Goal: Task Accomplishment & Management: Use online tool/utility

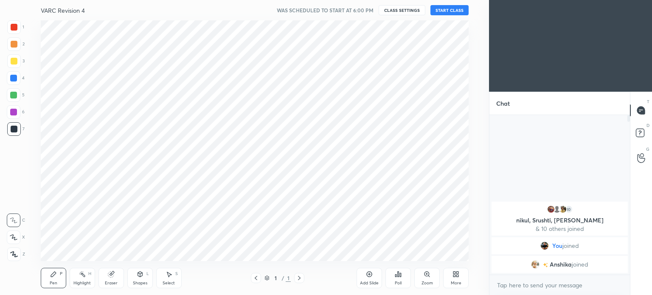
scroll to position [42191, 41977]
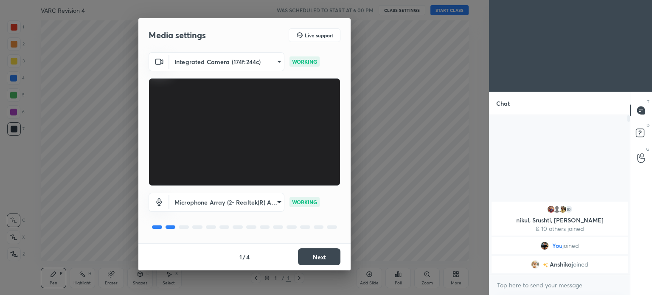
click at [274, 202] on body "1 2 3 4 5 6 7 C X Z C X Z E E Erase all H H VARC Revision 4 WAS SCHEDULED TO ST…" at bounding box center [326, 147] width 652 height 295
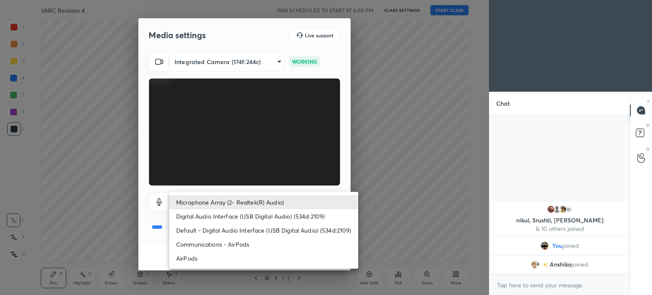
click at [205, 258] on li "AirPods" at bounding box center [263, 258] width 189 height 14
type input "a8f388b544dda898cefdb72a78c473f7dacbba04d33dd947c246c503ed23bf53"
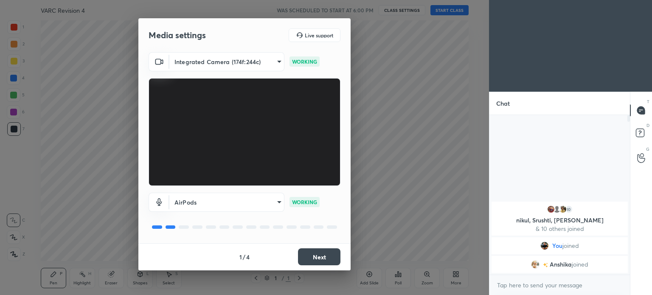
click at [319, 258] on button "Next" at bounding box center [319, 256] width 42 height 17
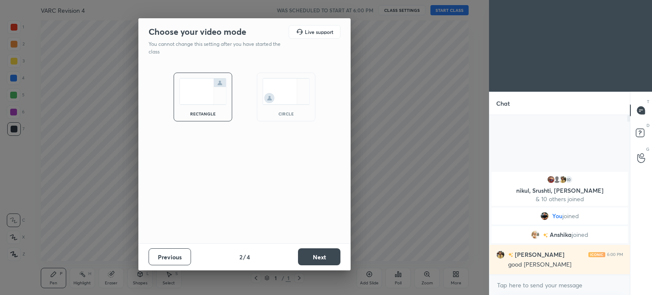
click at [314, 257] on button "Next" at bounding box center [319, 256] width 42 height 17
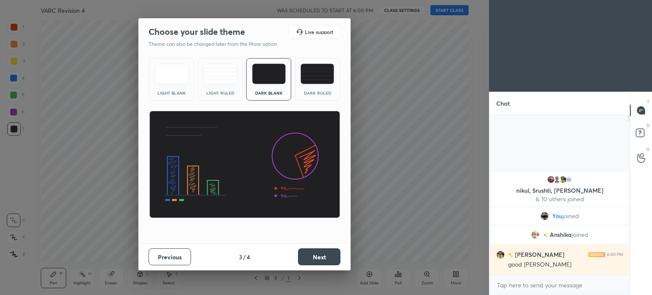
click at [314, 258] on button "Next" at bounding box center [319, 256] width 42 height 17
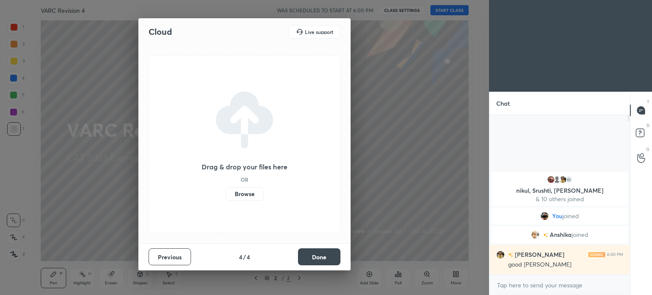
click at [243, 196] on label "Browse" at bounding box center [245, 194] width 38 height 14
click at [226, 196] on input "Browse" at bounding box center [226, 194] width 0 height 14
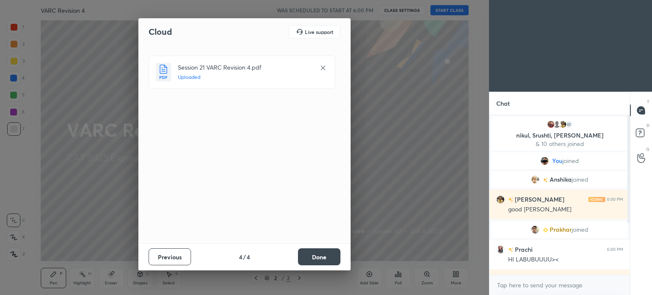
click at [320, 257] on button "Done" at bounding box center [319, 256] width 42 height 17
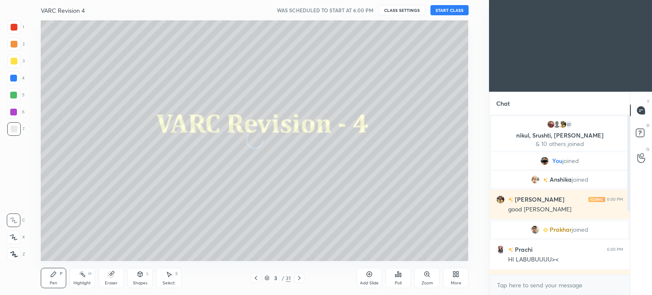
click at [455, 11] on button "START CLASS" at bounding box center [449, 10] width 38 height 10
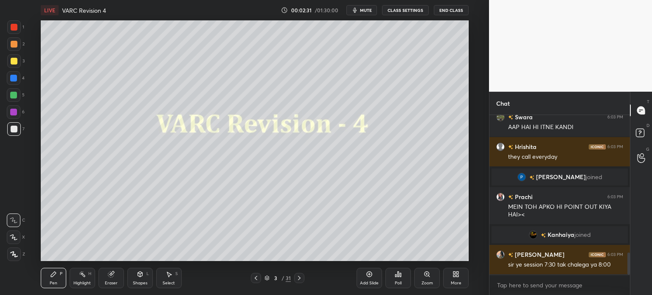
scroll to position [1005, 0]
click at [13, 30] on div at bounding box center [14, 27] width 7 height 7
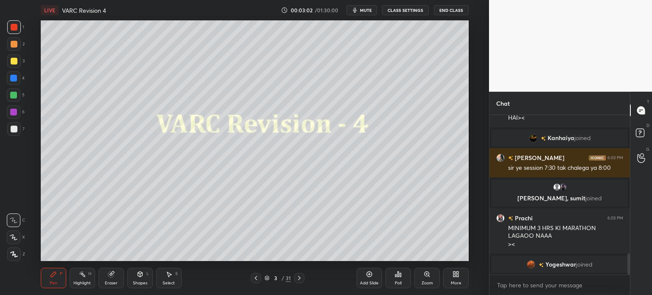
scroll to position [1050, 0]
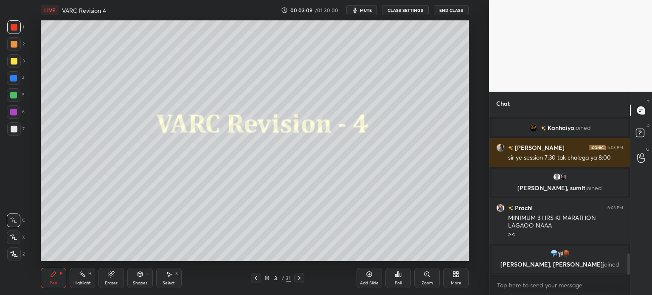
click at [358, 8] on icon "button" at bounding box center [354, 10] width 7 height 7
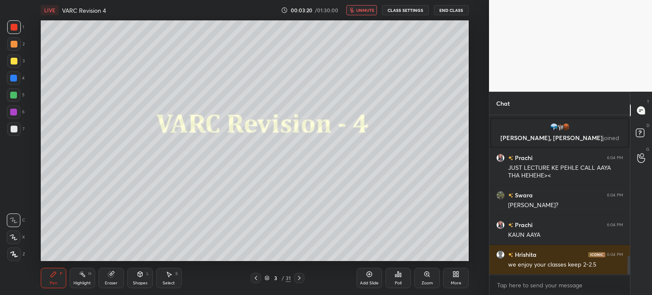
scroll to position [1207, 0]
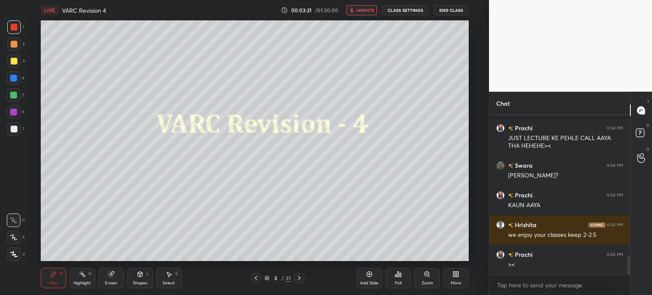
click at [364, 9] on span "unmute" at bounding box center [365, 10] width 18 height 6
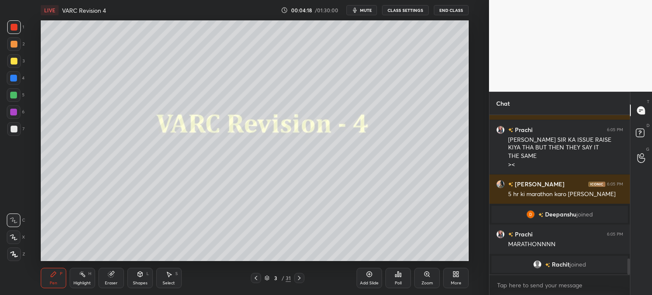
scroll to position [1439, 0]
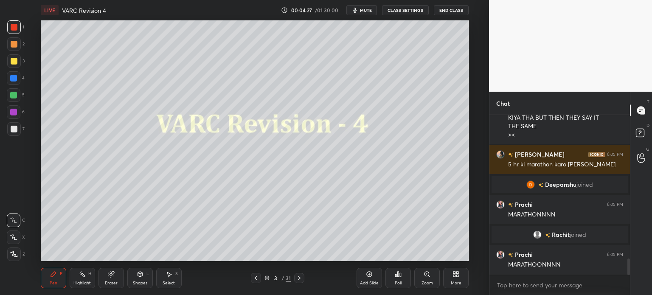
click at [369, 276] on icon at bounding box center [369, 274] width 7 height 7
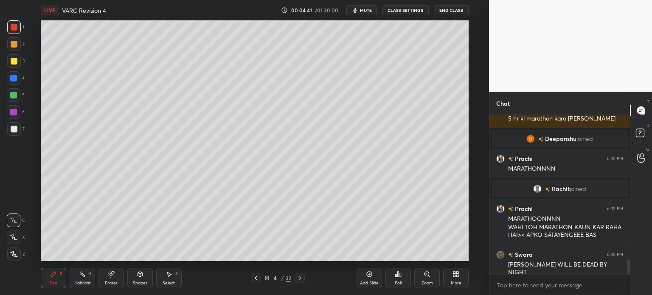
scroll to position [1506, 0]
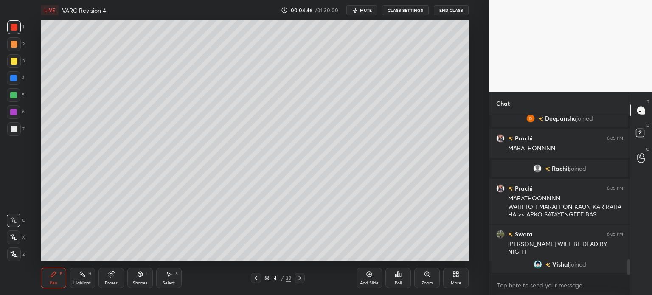
click at [108, 275] on icon at bounding box center [111, 274] width 7 height 7
click at [14, 256] on span "Erase all" at bounding box center [13, 254] width 13 height 6
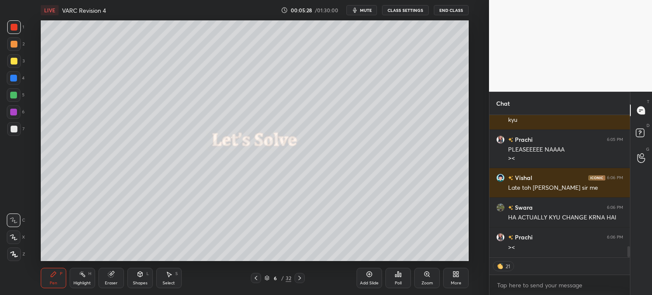
scroll to position [1721, 0]
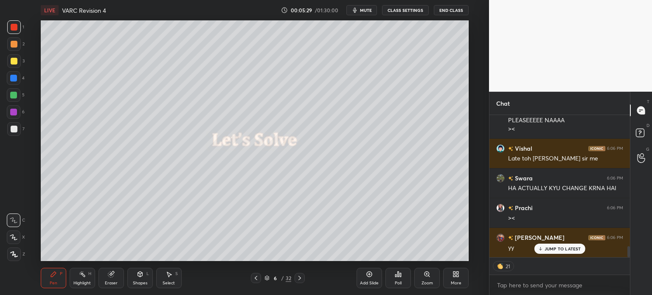
click at [558, 247] on div "Prachi 6:05 PM RONAK SIR KA ISSUE RAISE KIYA THA BUT THEN THEY SAY IT THE SAME …" at bounding box center [559, 186] width 140 height 142
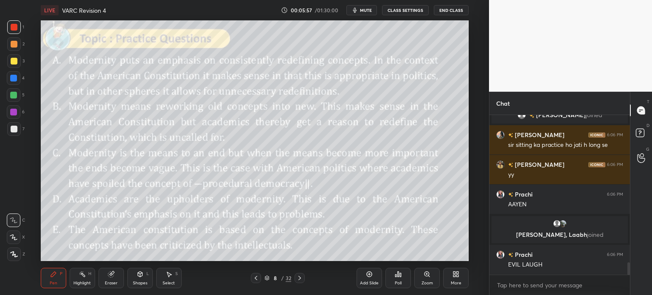
scroll to position [1945, 0]
click at [357, 10] on icon "button" at bounding box center [355, 10] width 4 height 5
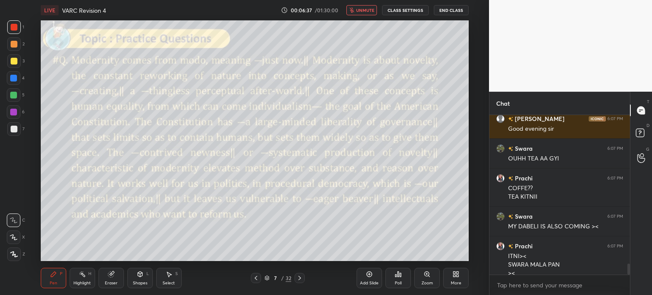
scroll to position [2119, 0]
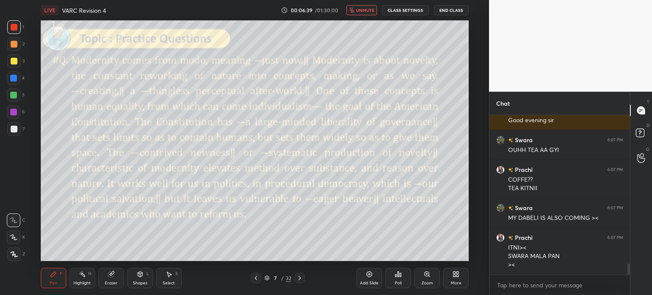
click at [364, 9] on span "unmute" at bounding box center [365, 10] width 18 height 6
click at [358, 10] on icon "button" at bounding box center [354, 10] width 7 height 7
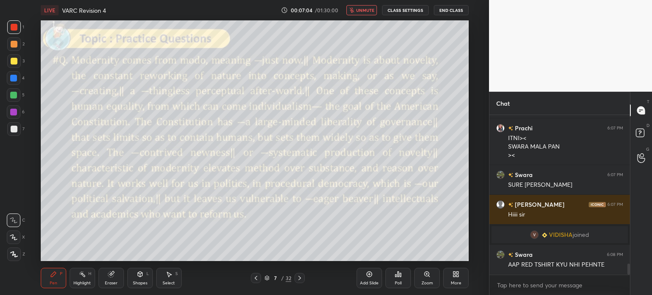
scroll to position [2152, 0]
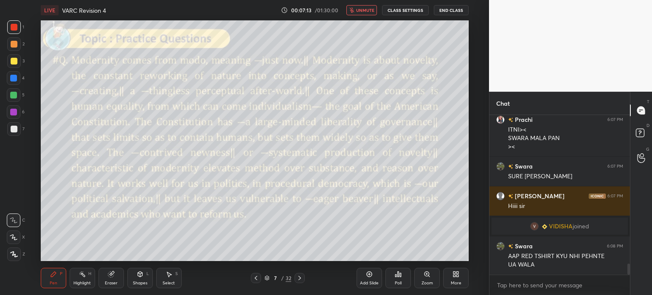
click at [363, 9] on span "unmute" at bounding box center [365, 10] width 18 height 6
click at [364, 11] on span "mute" at bounding box center [366, 10] width 12 height 6
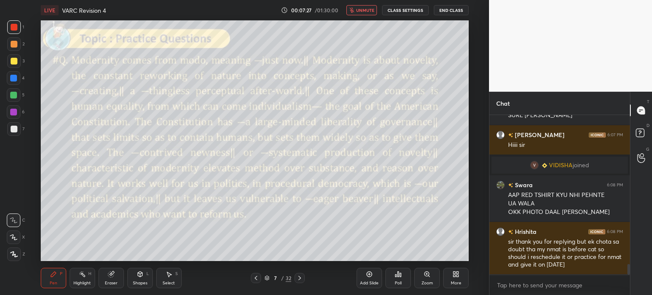
scroll to position [2243, 0]
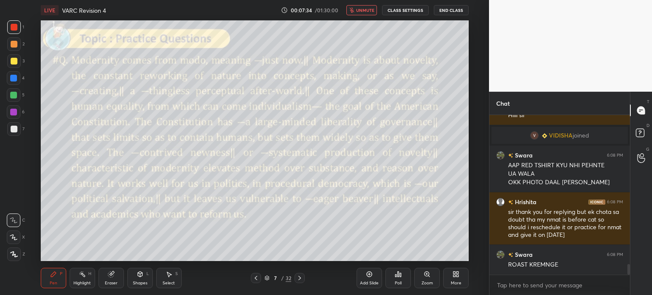
click at [365, 10] on span "unmute" at bounding box center [365, 10] width 18 height 6
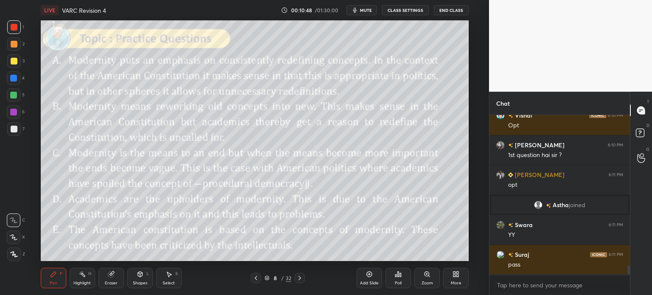
scroll to position [2723, 0]
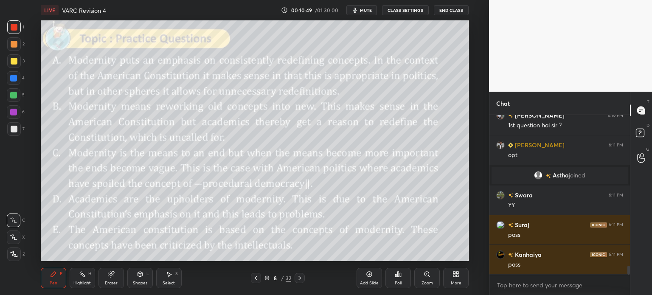
click at [111, 276] on icon at bounding box center [111, 275] width 6 height 6
click at [10, 252] on span "Erase all" at bounding box center [13, 254] width 13 height 6
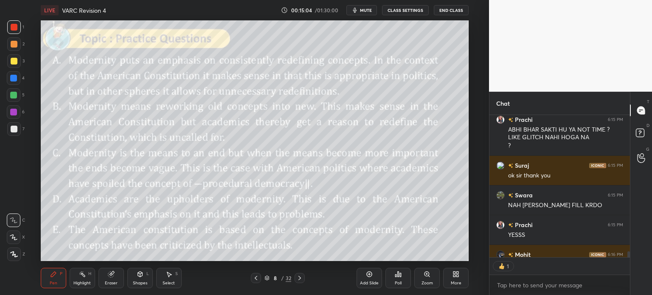
scroll to position [3578, 0]
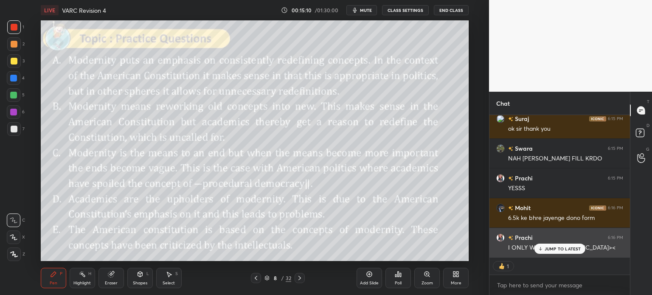
click at [558, 249] on p "JUMP TO LATEST" at bounding box center [562, 248] width 36 height 5
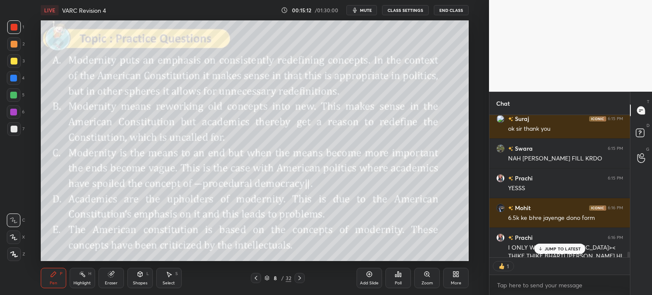
scroll to position [3586, 0]
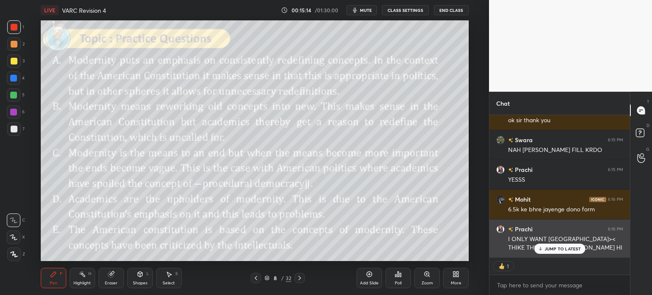
click at [557, 246] on p "JUMP TO LATEST" at bounding box center [562, 248] width 36 height 5
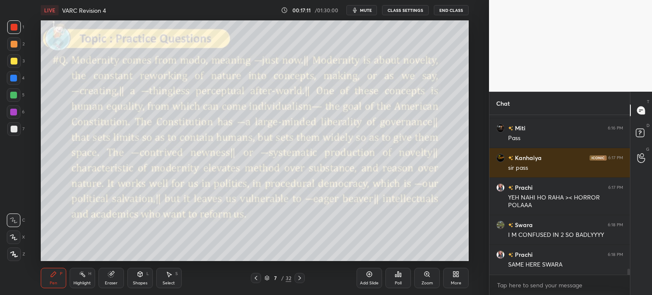
scroll to position [4060, 0]
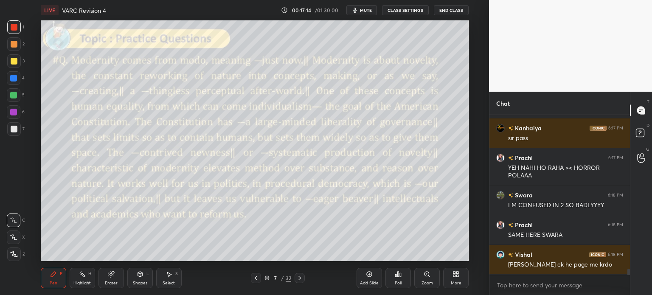
click at [113, 275] on icon at bounding box center [111, 275] width 6 height 6
click at [15, 254] on span "Erase all" at bounding box center [13, 254] width 13 height 6
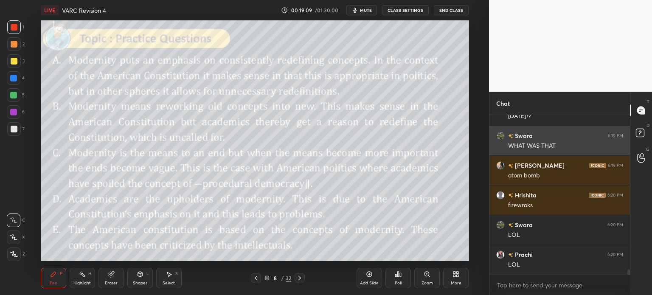
scroll to position [4814, 0]
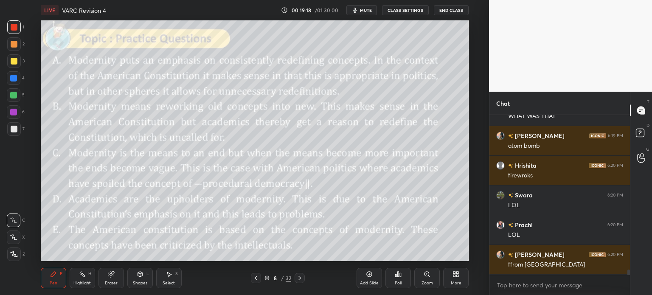
click at [395, 279] on div "Poll" at bounding box center [397, 278] width 25 height 20
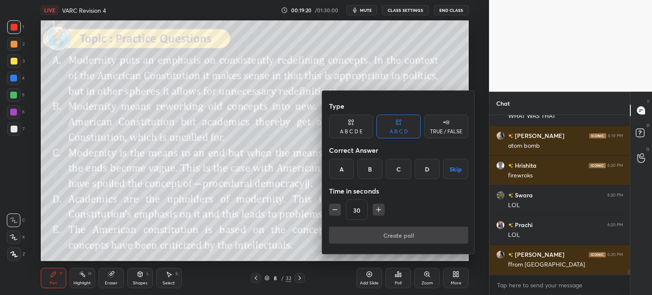
click at [359, 129] on div "A B C D E" at bounding box center [351, 131] width 22 height 5
click at [338, 168] on div "A" at bounding box center [339, 169] width 20 height 20
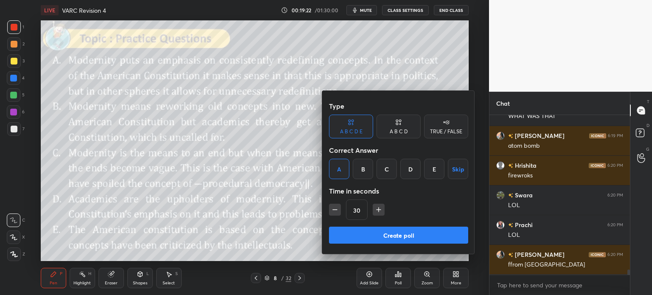
scroll to position [4844, 0]
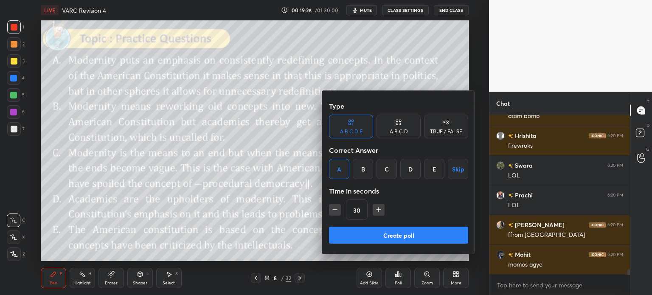
click at [409, 239] on button "Create poll" at bounding box center [398, 235] width 139 height 17
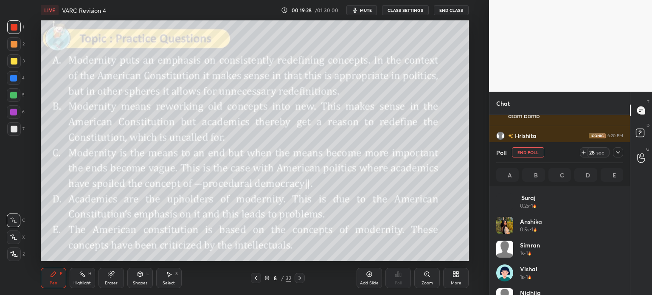
scroll to position [99, 124]
click at [364, 9] on span "mute" at bounding box center [366, 10] width 12 height 6
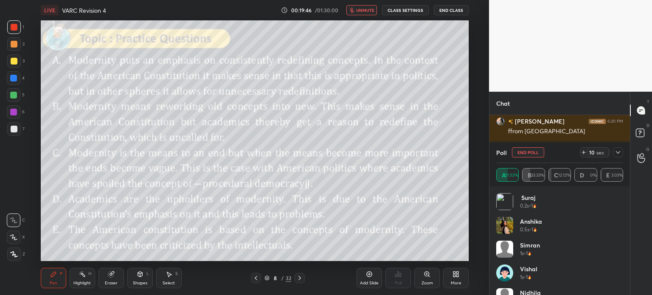
scroll to position [4977, 0]
click at [360, 11] on span "unmute" at bounding box center [365, 10] width 18 height 6
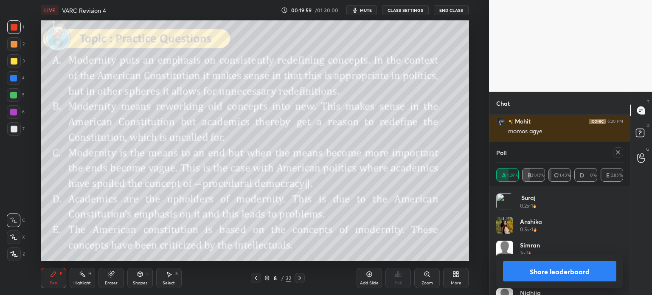
scroll to position [5015, 0]
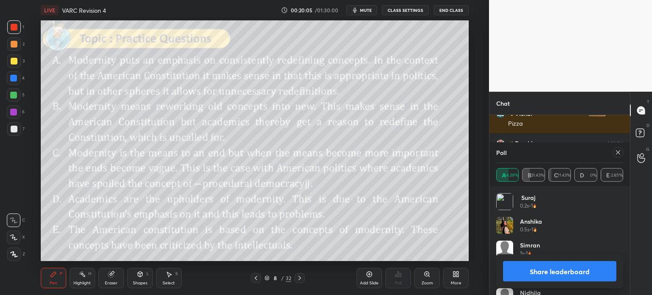
click at [534, 272] on button "Share leaderboard" at bounding box center [559, 271] width 113 height 20
type textarea "x"
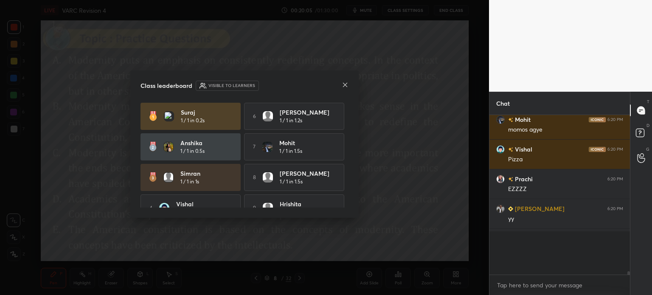
scroll to position [0, 0]
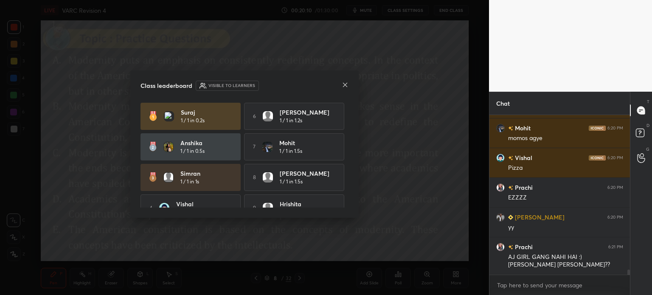
click at [344, 84] on icon at bounding box center [345, 84] width 7 height 7
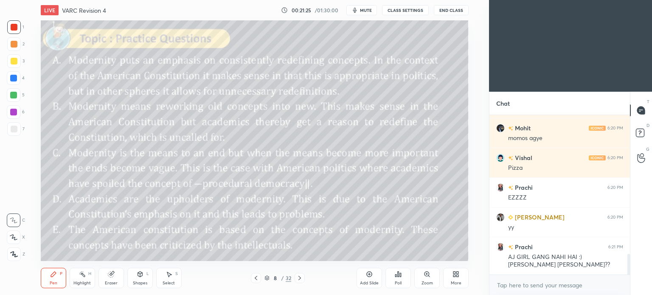
scroll to position [42191, 41977]
click at [451, 273] on div "More" at bounding box center [455, 278] width 25 height 20
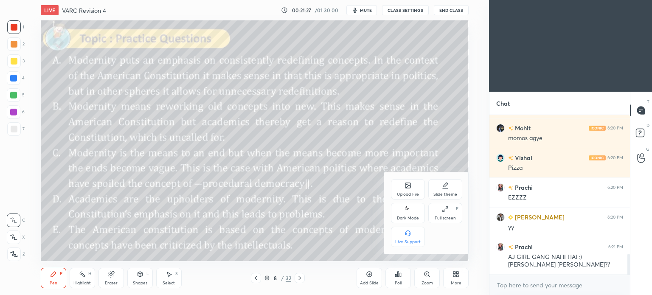
click at [406, 212] on icon at bounding box center [407, 209] width 7 height 10
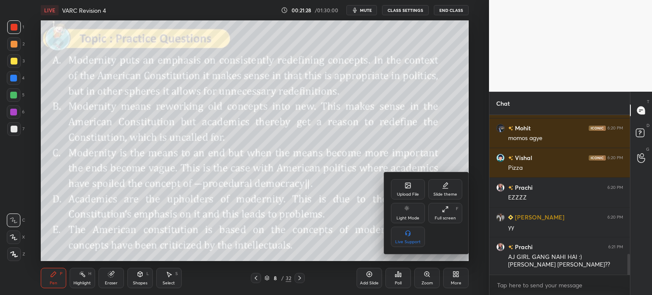
click at [453, 275] on div at bounding box center [326, 147] width 652 height 295
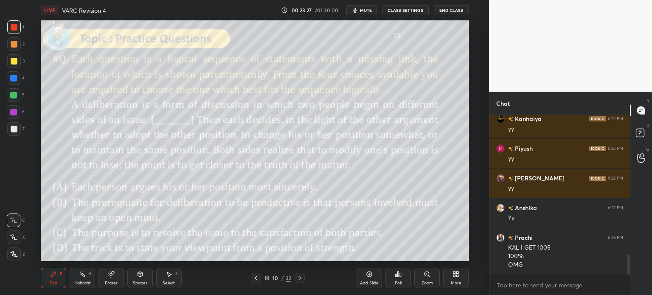
scroll to position [1129, 0]
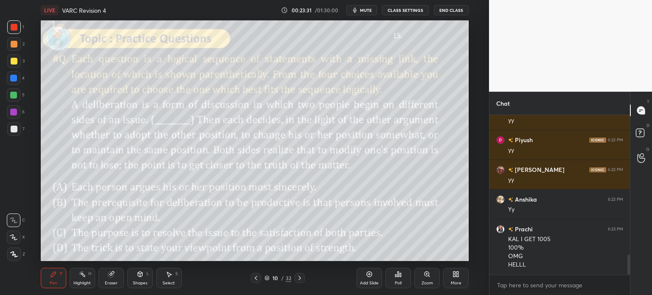
click at [110, 276] on icon at bounding box center [111, 275] width 6 height 6
click at [15, 252] on span "Erase all" at bounding box center [13, 254] width 13 height 6
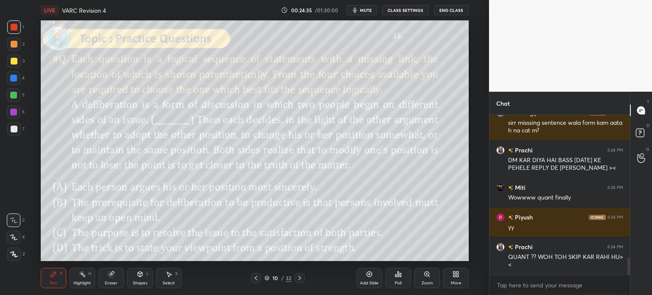
scroll to position [1330, 0]
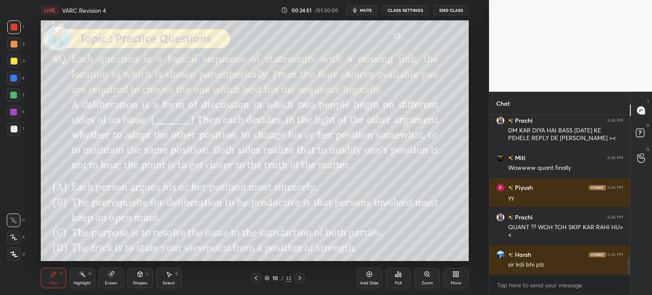
click at [112, 278] on div "Eraser" at bounding box center [110, 278] width 25 height 20
click at [15, 254] on span "Erase all" at bounding box center [13, 254] width 13 height 6
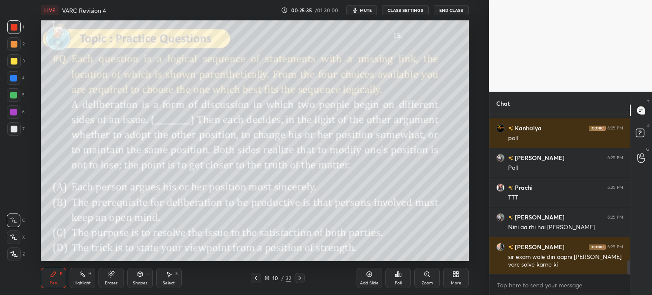
scroll to position [1613, 0]
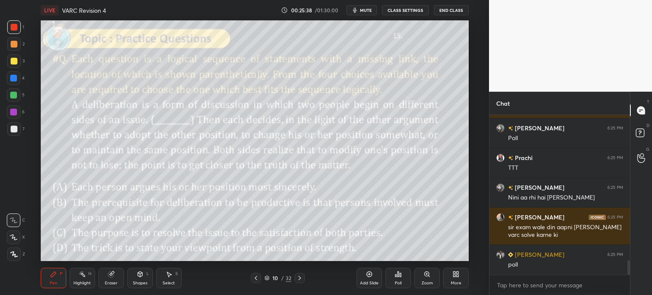
click at [107, 279] on div "Eraser" at bounding box center [110, 278] width 25 height 20
click at [14, 253] on span "Erase all" at bounding box center [13, 254] width 13 height 6
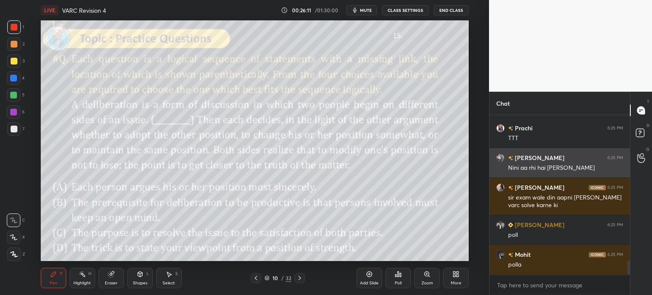
click at [502, 157] on img "grid" at bounding box center [500, 158] width 8 height 8
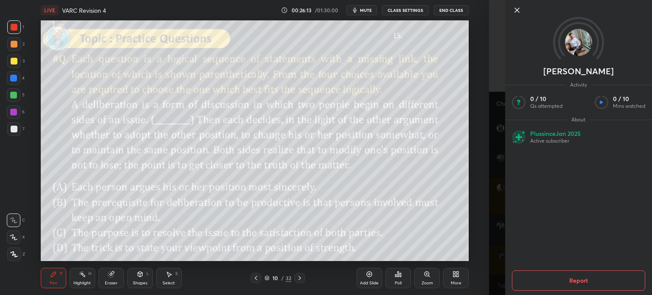
click at [519, 8] on icon at bounding box center [517, 10] width 4 height 4
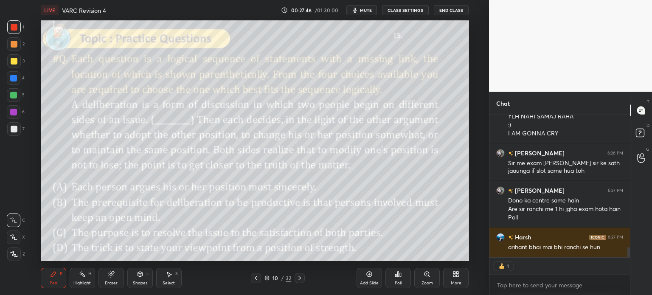
scroll to position [1850, 0]
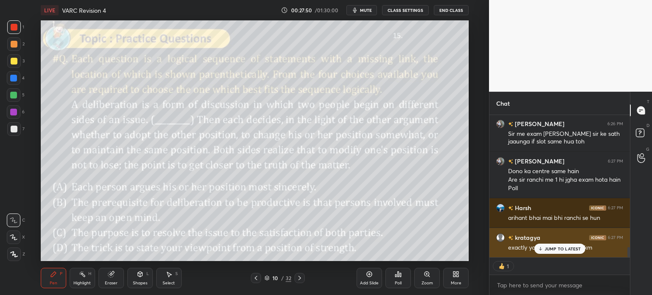
click at [548, 247] on p "JUMP TO LATEST" at bounding box center [562, 248] width 36 height 5
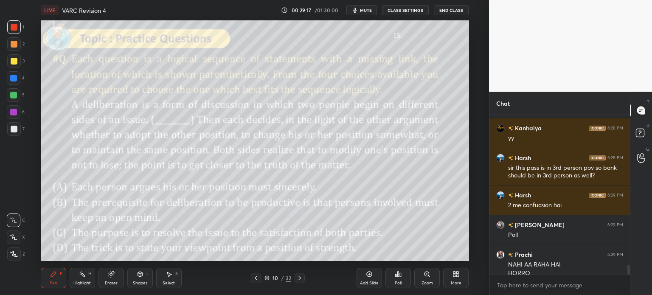
scroll to position [2421, 0]
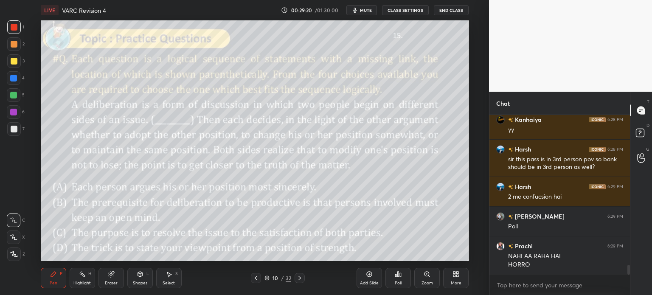
click at [104, 278] on div "Eraser" at bounding box center [110, 278] width 25 height 20
click at [10, 251] on span "Erase all" at bounding box center [13, 254] width 13 height 6
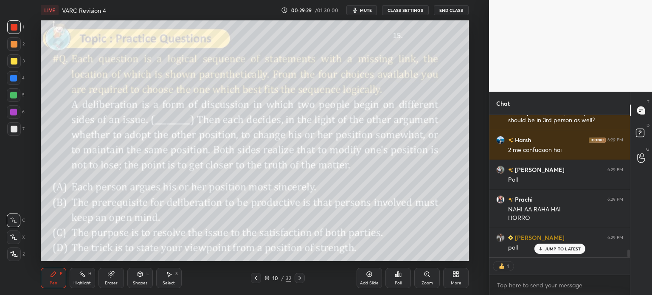
scroll to position [2498, 0]
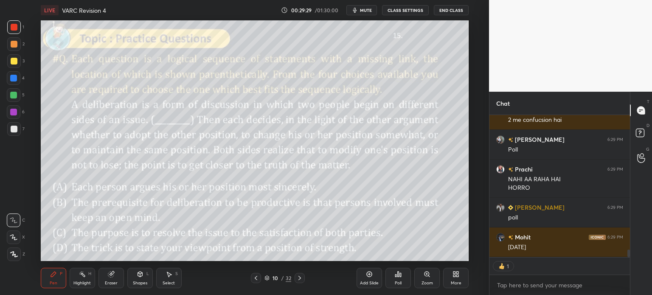
click at [363, 9] on span "mute" at bounding box center [366, 10] width 12 height 6
click at [360, 7] on button "unmute" at bounding box center [361, 10] width 31 height 10
click at [397, 278] on div "Poll" at bounding box center [397, 278] width 25 height 20
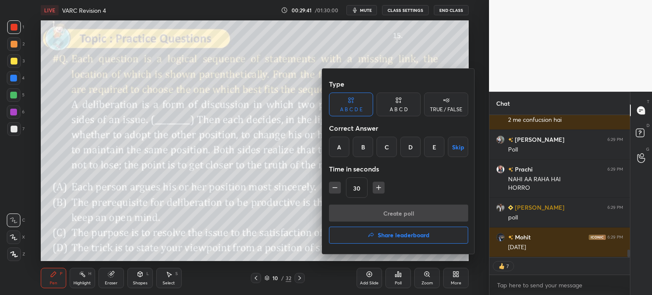
click at [392, 107] on div "A B C D" at bounding box center [399, 109] width 18 height 5
click at [340, 148] on div "A" at bounding box center [341, 147] width 25 height 20
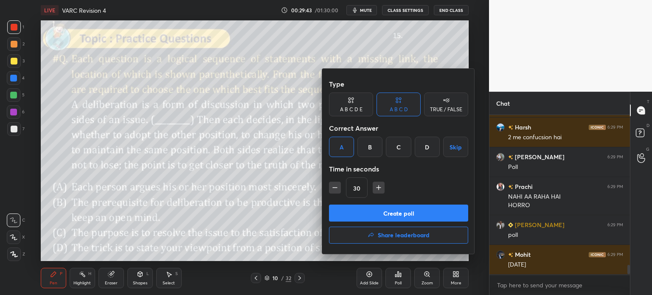
scroll to position [2, 3]
click at [431, 215] on button "Create poll" at bounding box center [398, 213] width 139 height 17
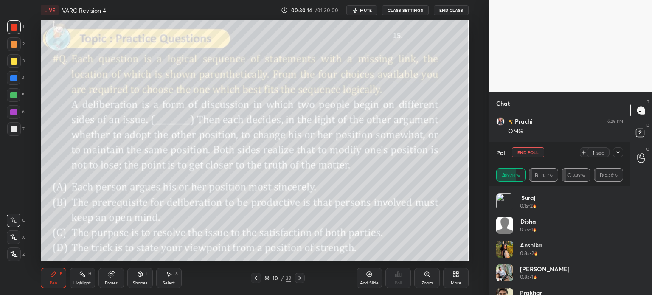
scroll to position [2673, 0]
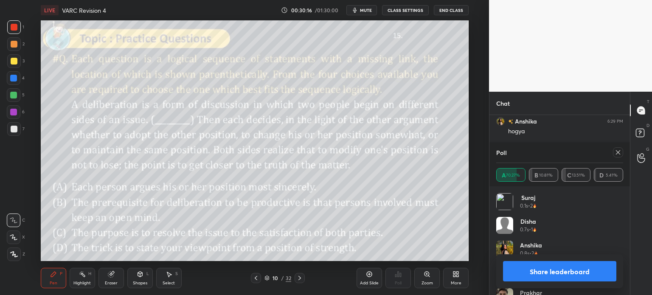
click at [537, 271] on button "Share leaderboard" at bounding box center [559, 271] width 113 height 20
type textarea "x"
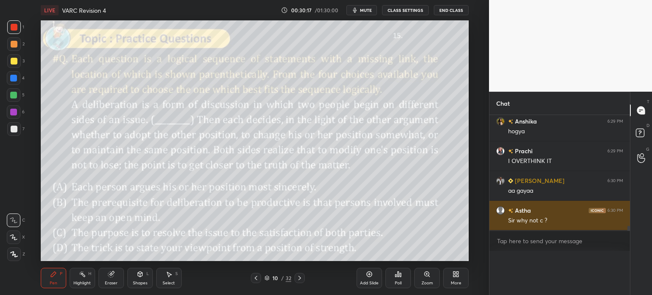
scroll to position [51, 124]
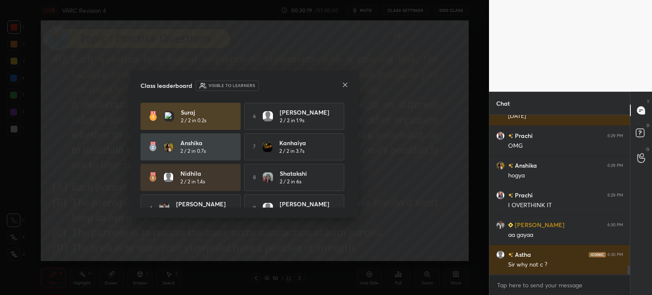
click at [345, 82] on icon at bounding box center [345, 84] width 7 height 7
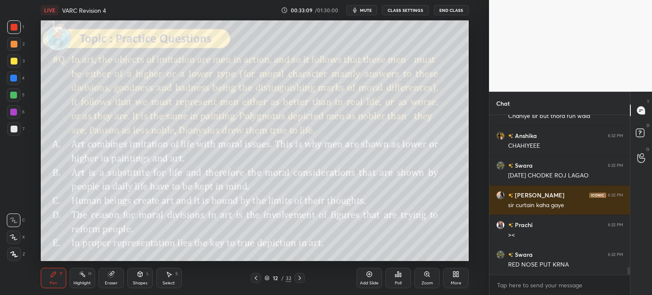
scroll to position [3196, 0]
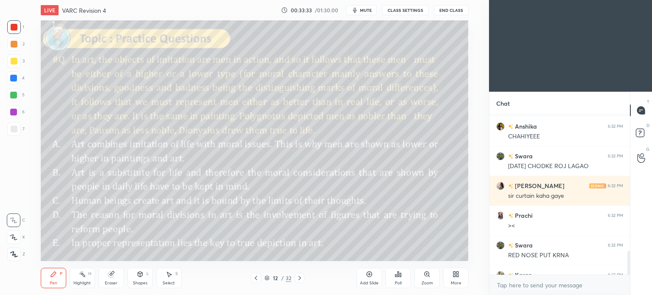
click at [457, 280] on div "More" at bounding box center [455, 278] width 25 height 20
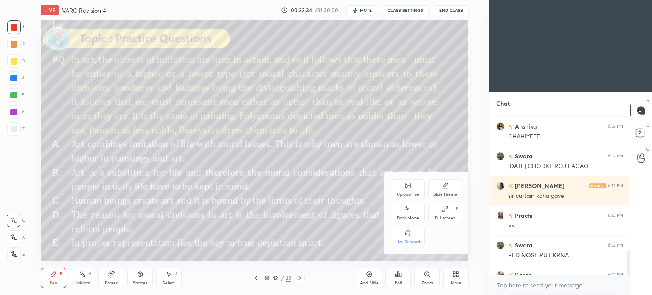
click at [404, 213] on icon at bounding box center [407, 209] width 7 height 10
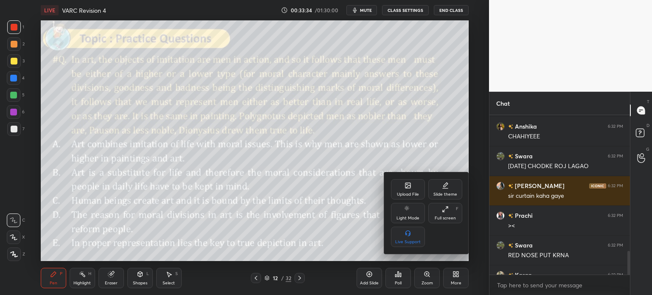
click at [446, 280] on div at bounding box center [326, 147] width 652 height 295
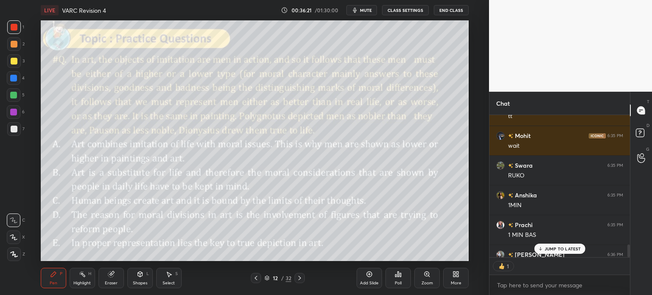
scroll to position [1429, 0]
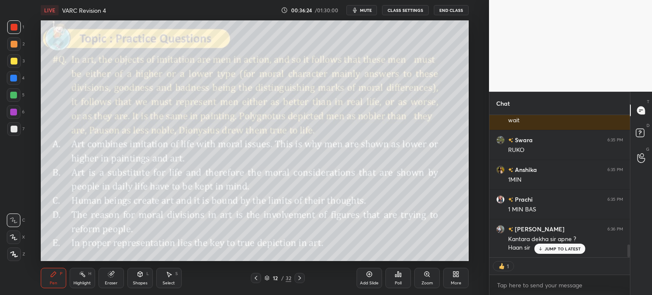
type textarea "x"
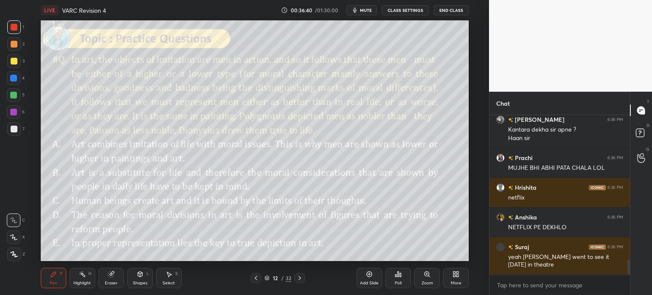
scroll to position [1568, 0]
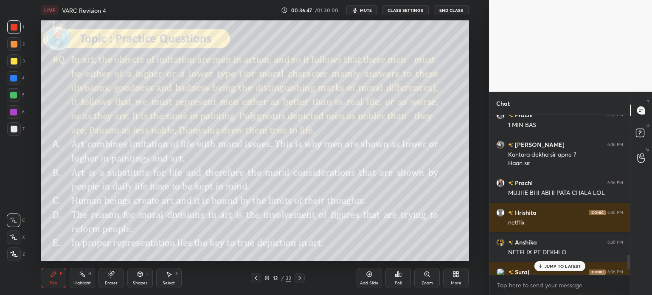
click at [555, 268] on p "JUMP TO LATEST" at bounding box center [562, 266] width 36 height 5
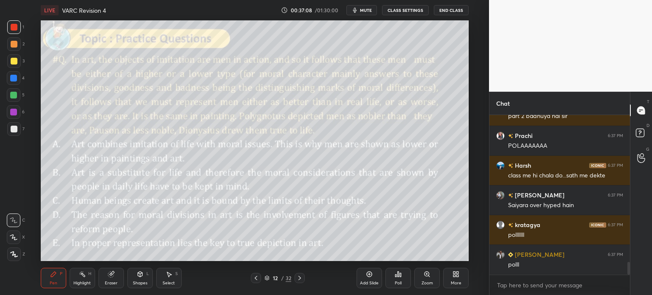
scroll to position [1865, 0]
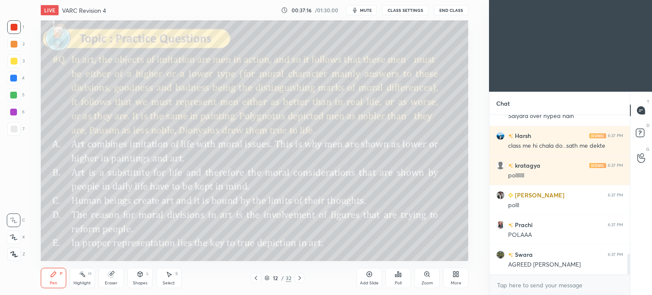
scroll to position [42191, 41977]
click at [457, 280] on div "More" at bounding box center [455, 278] width 25 height 20
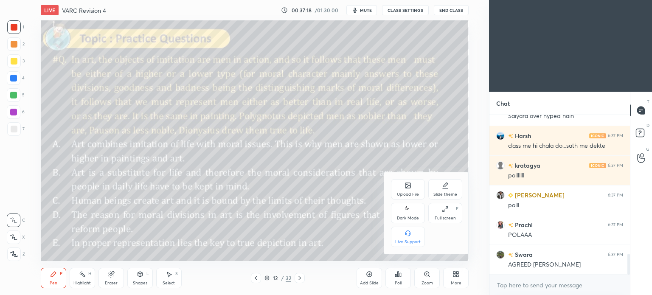
click at [405, 221] on div "Dark Mode" at bounding box center [408, 213] width 34 height 20
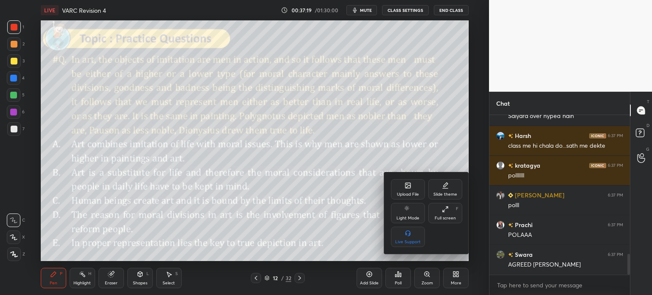
click at [454, 281] on div at bounding box center [326, 147] width 652 height 295
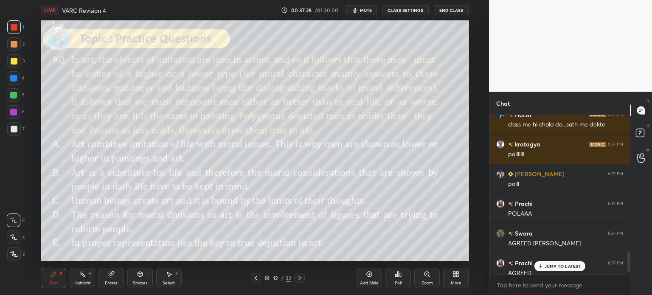
scroll to position [1208, 0]
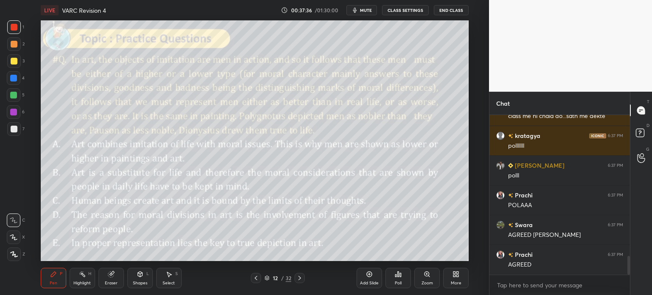
click at [398, 276] on icon at bounding box center [398, 274] width 1 height 5
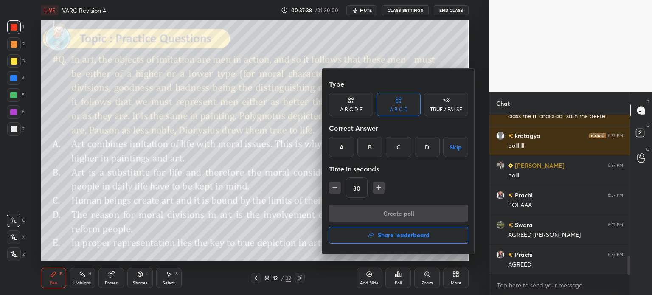
click at [359, 104] on div "A B C D E" at bounding box center [351, 105] width 44 height 24
click at [330, 146] on div "A" at bounding box center [339, 147] width 20 height 20
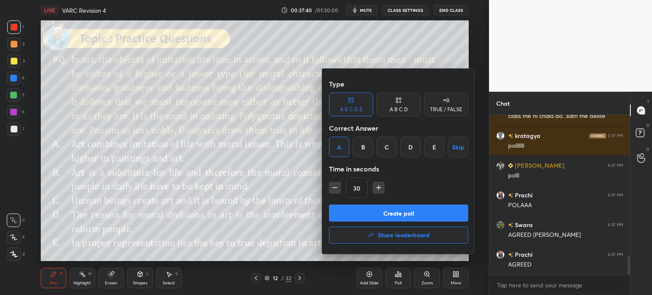
click at [425, 213] on button "Create poll" at bounding box center [398, 213] width 139 height 17
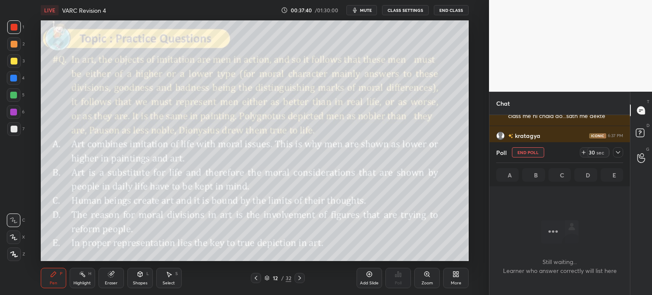
scroll to position [0, 0]
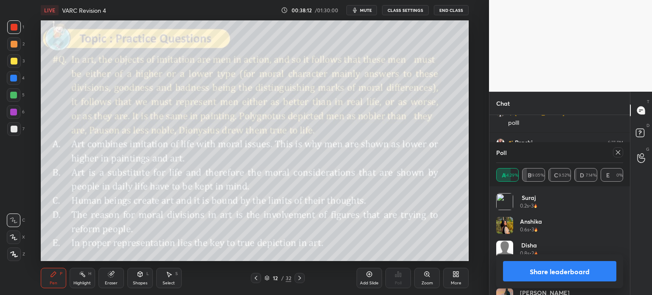
click at [533, 269] on button "Share leaderboard" at bounding box center [559, 271] width 113 height 20
type textarea "x"
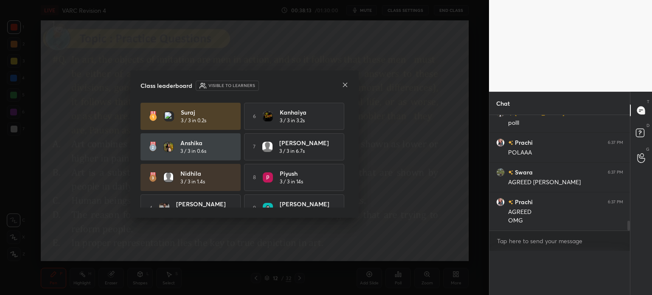
scroll to position [3, 3]
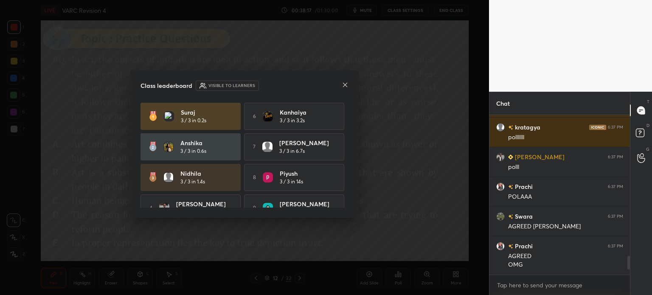
click at [343, 85] on icon at bounding box center [345, 84] width 7 height 7
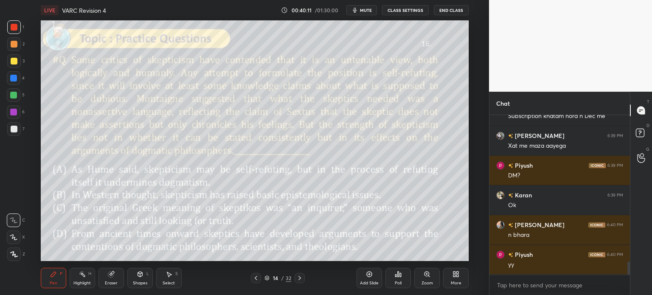
scroll to position [1752, 0]
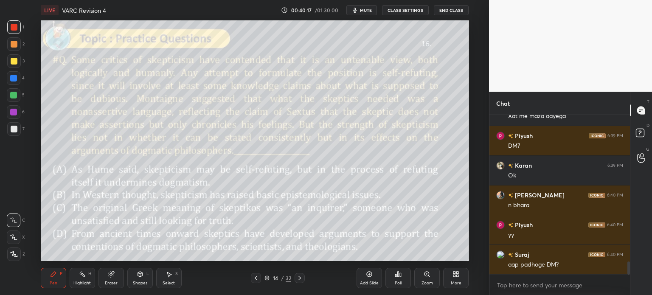
click at [114, 278] on icon at bounding box center [111, 274] width 7 height 7
click at [10, 255] on span "Erase all" at bounding box center [13, 254] width 13 height 6
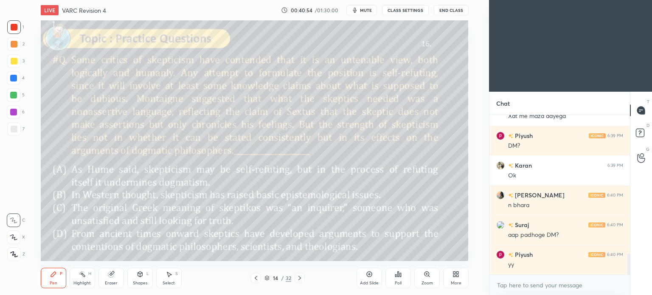
scroll to position [42191, 41977]
click at [454, 283] on div "More" at bounding box center [456, 283] width 11 height 4
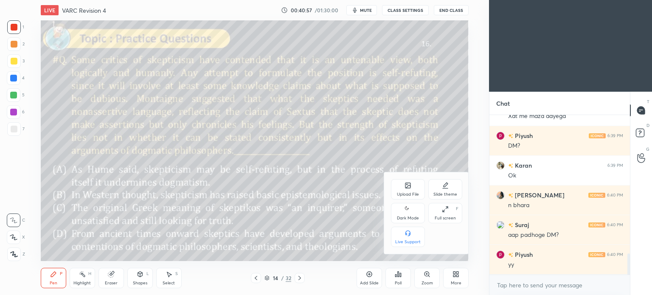
click at [406, 219] on div "Dark Mode" at bounding box center [408, 218] width 22 height 4
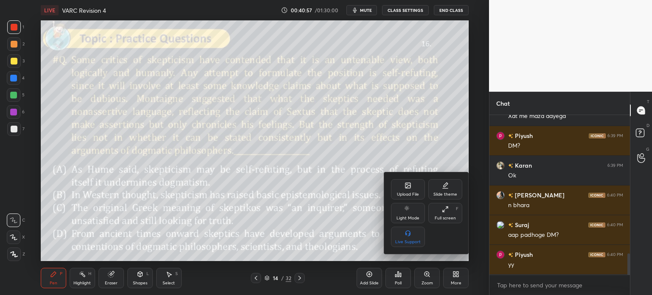
click at [454, 276] on div at bounding box center [326, 147] width 652 height 295
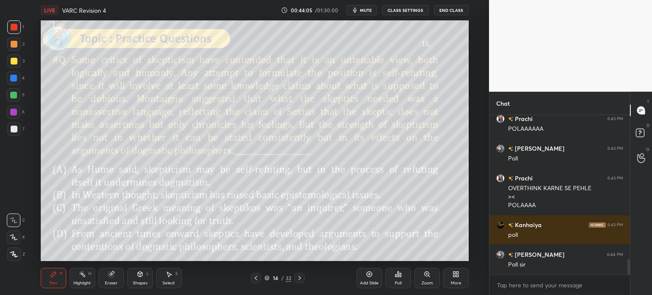
scroll to position [1473, 0]
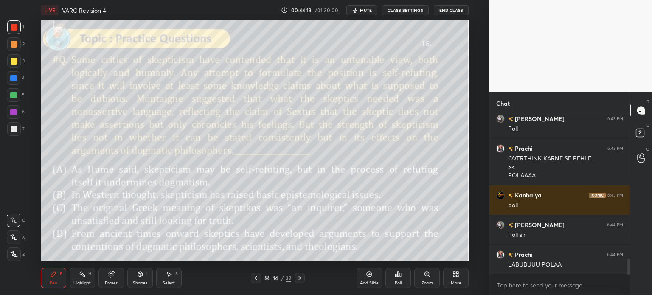
click at [401, 277] on icon at bounding box center [400, 275] width 1 height 4
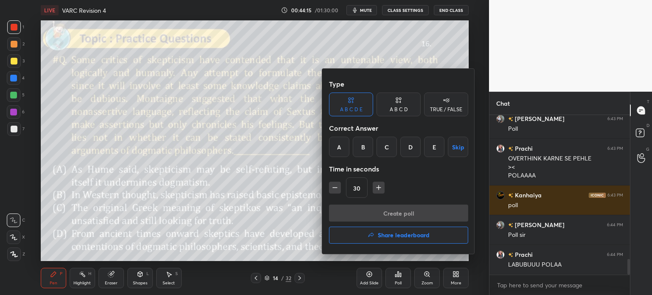
click at [398, 101] on icon at bounding box center [398, 100] width 7 height 8
click at [338, 154] on div "A" at bounding box center [341, 147] width 25 height 20
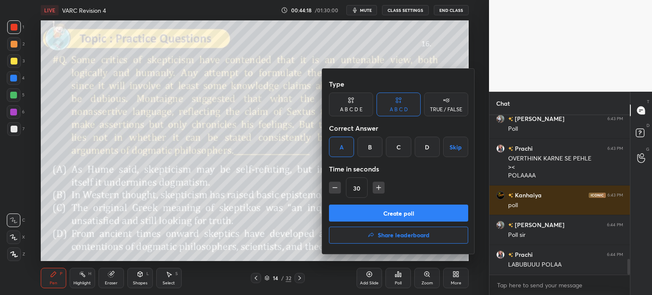
click at [421, 214] on button "Create poll" at bounding box center [398, 213] width 139 height 17
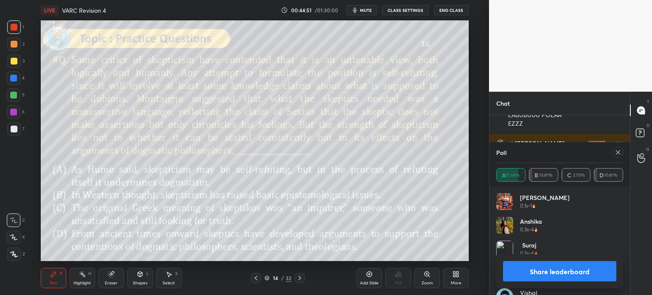
scroll to position [1652, 0]
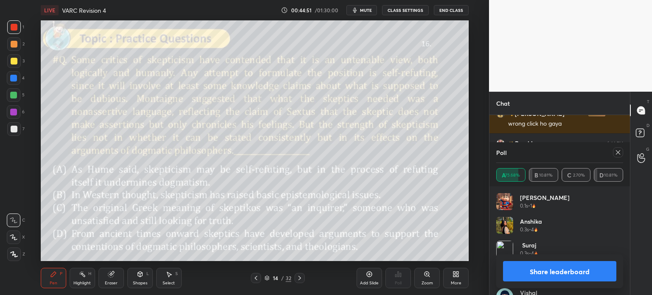
click at [533, 269] on button "Share leaderboard" at bounding box center [559, 271] width 113 height 20
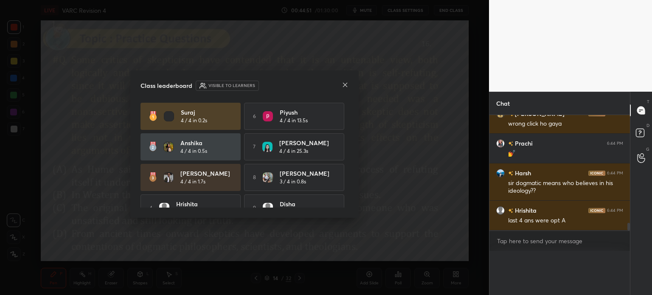
scroll to position [0, 3]
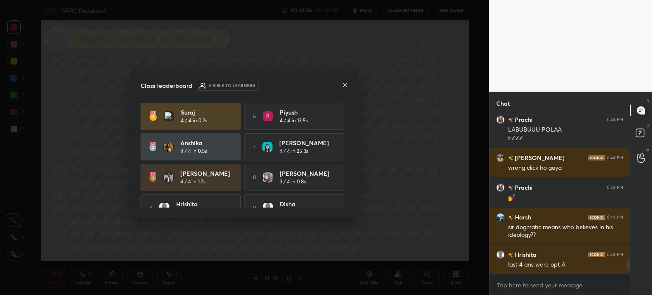
click at [345, 83] on icon at bounding box center [345, 84] width 7 height 7
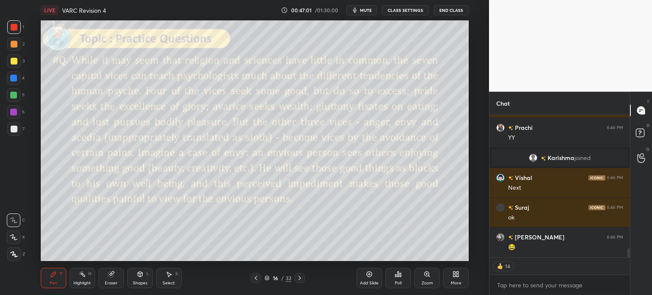
scroll to position [2159, 0]
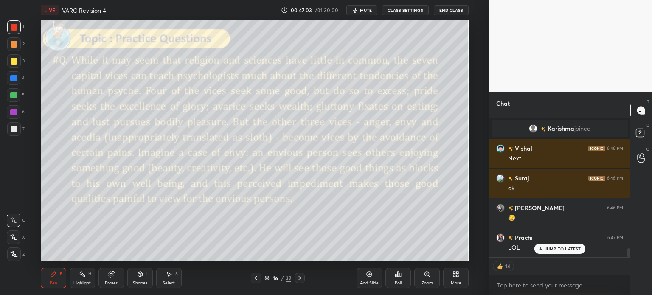
type textarea "x"
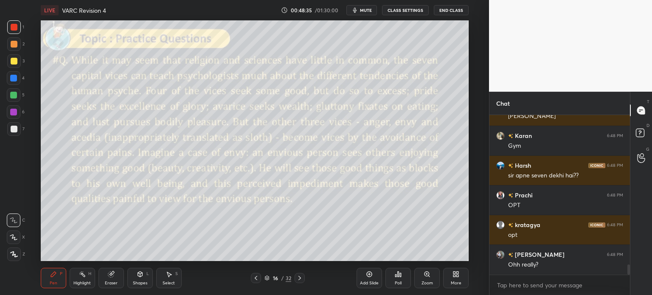
scroll to position [2350, 0]
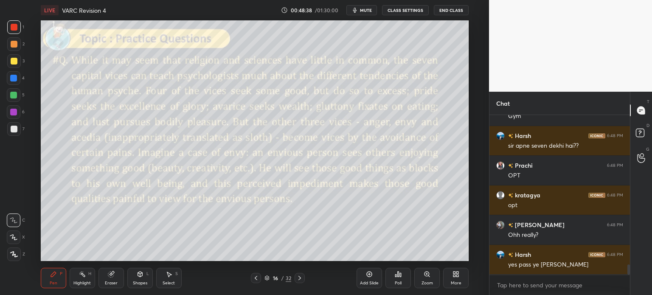
click at [358, 9] on icon "button" at bounding box center [354, 10] width 7 height 7
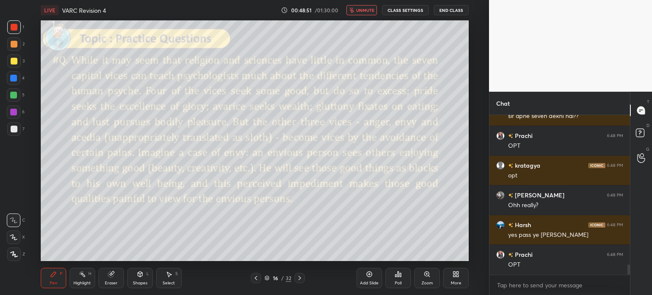
click at [367, 10] on span "unmute" at bounding box center [365, 10] width 18 height 6
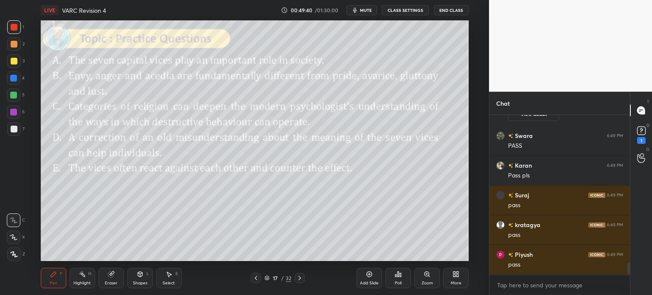
scroll to position [2020, 0]
click at [639, 132] on rect at bounding box center [641, 131] width 8 height 8
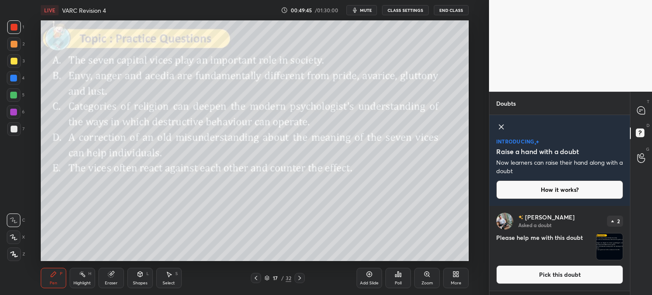
click at [499, 122] on icon at bounding box center [501, 127] width 10 height 10
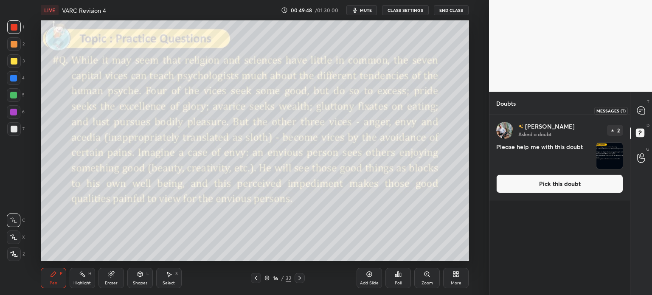
click at [637, 114] on icon at bounding box center [640, 110] width 9 height 9
type textarea "x"
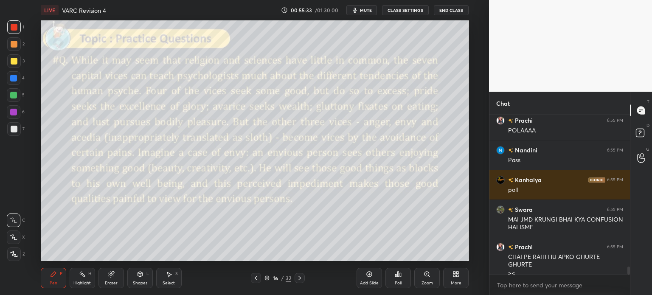
scroll to position [3012, 0]
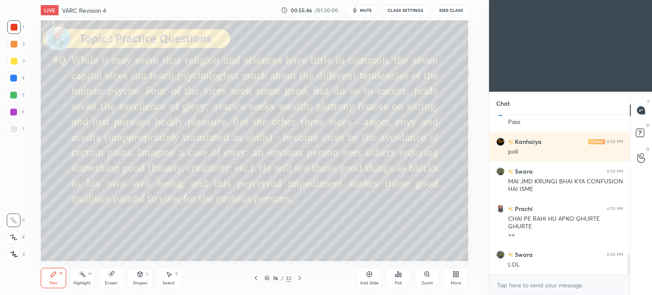
scroll to position [1006, 0]
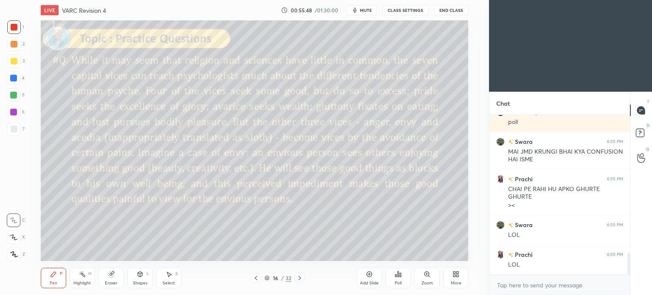
click at [453, 278] on icon at bounding box center [455, 274] width 7 height 7
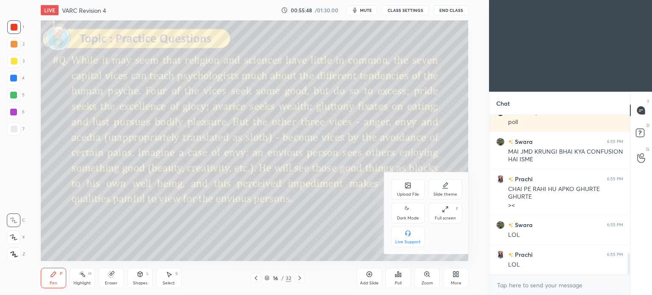
click at [408, 215] on div "Dark Mode" at bounding box center [408, 213] width 34 height 20
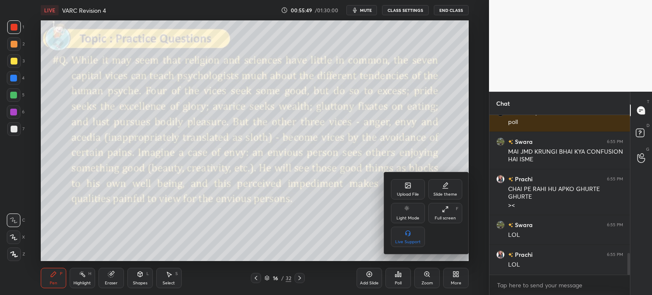
click at [452, 275] on div at bounding box center [326, 147] width 652 height 295
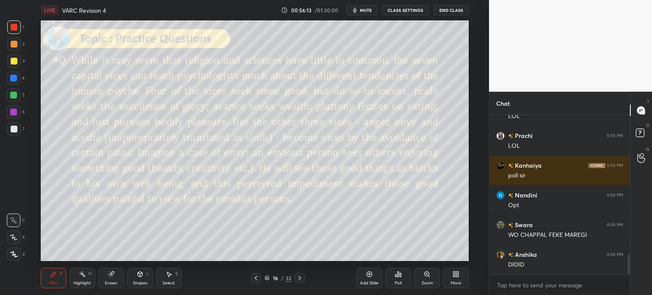
scroll to position [1154, 0]
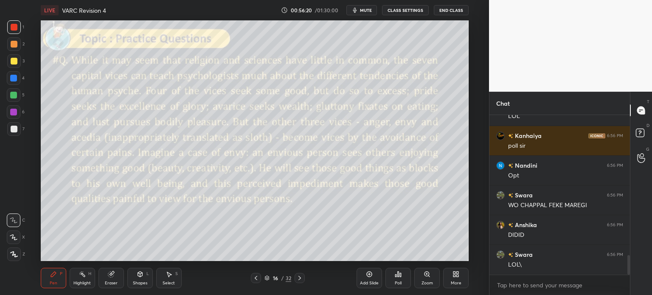
click at [109, 277] on icon at bounding box center [111, 275] width 6 height 6
click at [16, 255] on span "Erase all" at bounding box center [13, 254] width 13 height 6
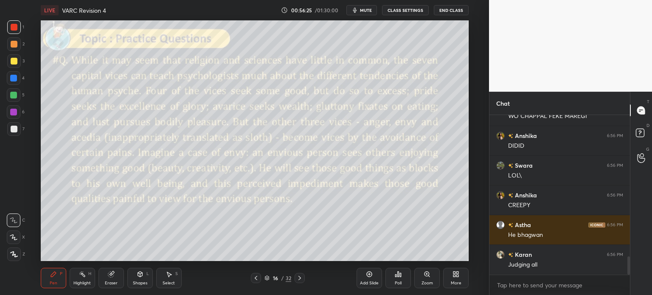
scroll to position [1273, 0]
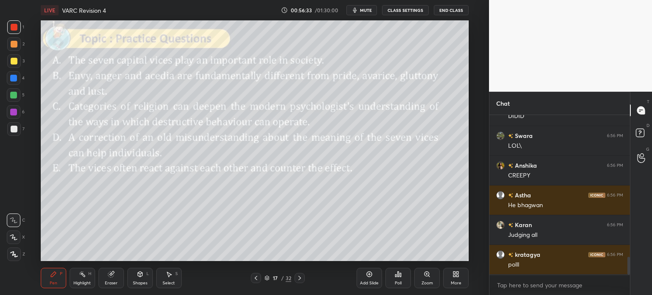
click at [398, 276] on icon at bounding box center [398, 274] width 1 height 5
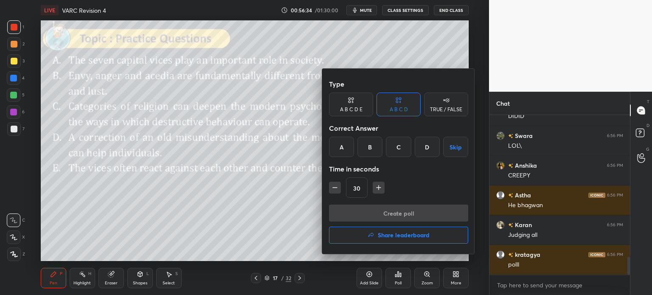
click at [353, 110] on div "A B C D E" at bounding box center [351, 109] width 22 height 5
click at [384, 146] on div "C" at bounding box center [386, 147] width 20 height 20
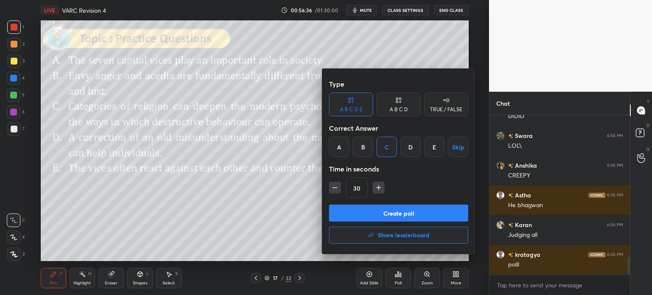
click at [419, 213] on button "Create poll" at bounding box center [398, 213] width 139 height 17
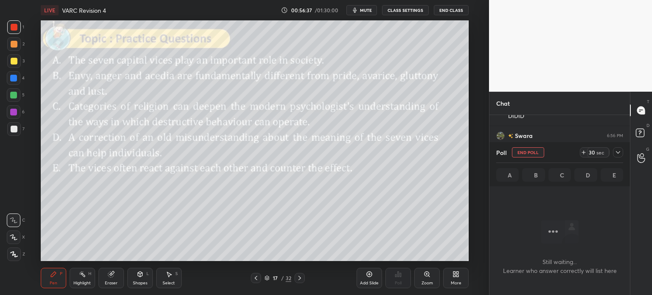
click at [362, 9] on span "mute" at bounding box center [366, 10] width 12 height 6
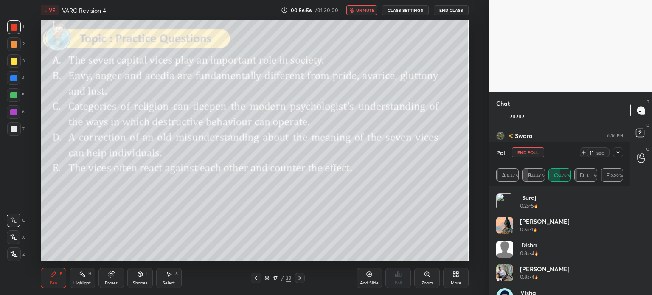
click at [363, 11] on span "unmute" at bounding box center [365, 10] width 18 height 6
click at [106, 276] on div "Eraser" at bounding box center [110, 278] width 25 height 20
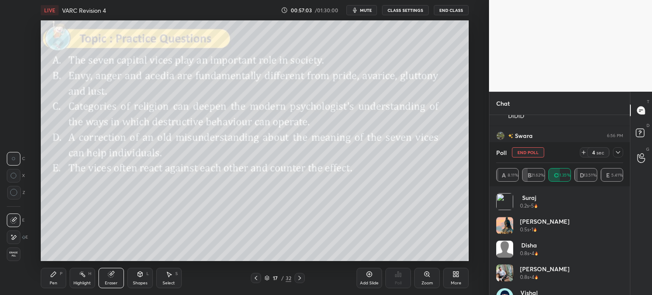
click at [8, 254] on span "Erase all" at bounding box center [13, 254] width 13 height 6
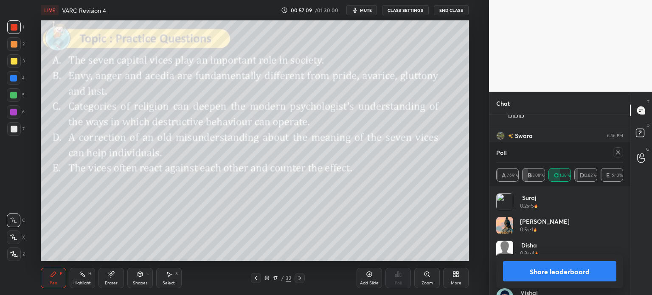
click at [535, 271] on button "Share leaderboard" at bounding box center [559, 271] width 113 height 20
type textarea "x"
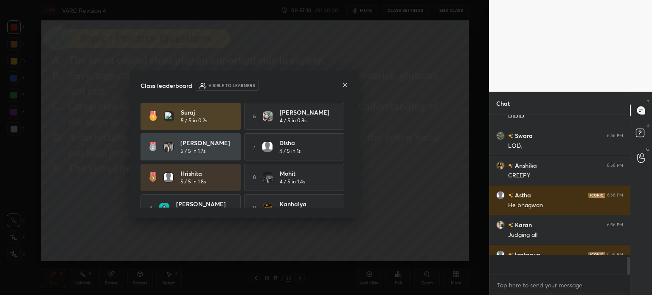
scroll to position [3, 3]
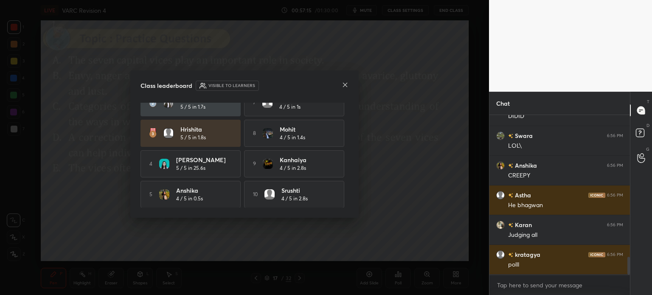
click at [343, 82] on icon at bounding box center [345, 84] width 7 height 7
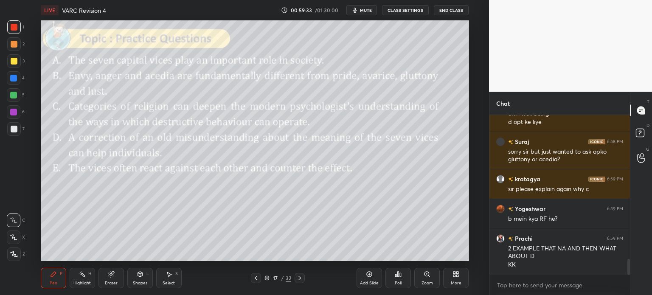
scroll to position [1471, 0]
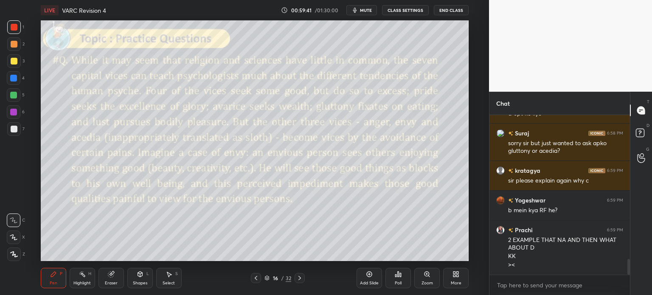
click at [109, 277] on icon at bounding box center [111, 275] width 6 height 6
click at [9, 253] on span "Erase all" at bounding box center [13, 254] width 13 height 6
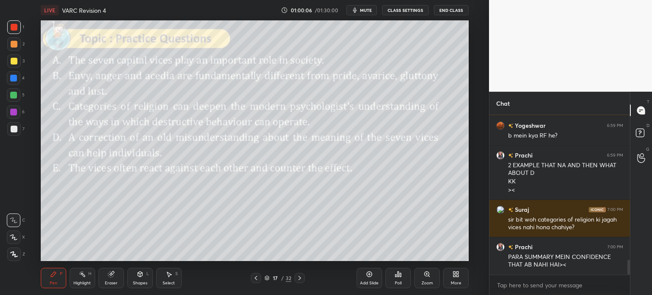
scroll to position [1575, 0]
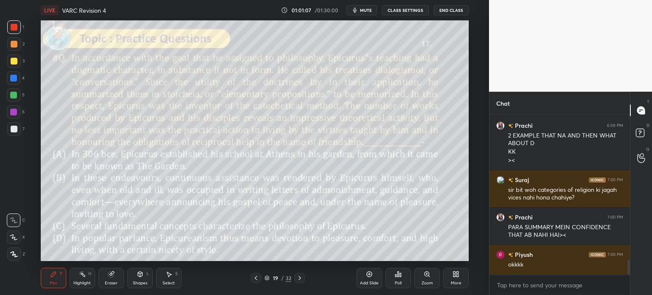
click at [112, 276] on icon at bounding box center [111, 275] width 6 height 6
click at [16, 255] on span "Erase all" at bounding box center [13, 254] width 13 height 6
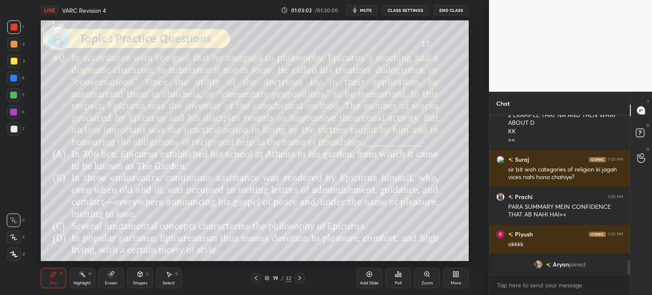
click at [362, 9] on span "mute" at bounding box center [366, 10] width 12 height 6
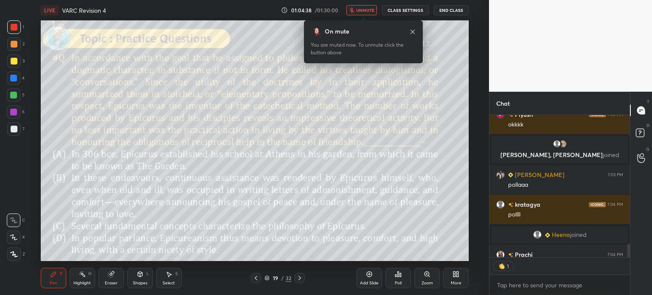
scroll to position [140, 138]
click at [363, 7] on button "unmute" at bounding box center [361, 10] width 31 height 10
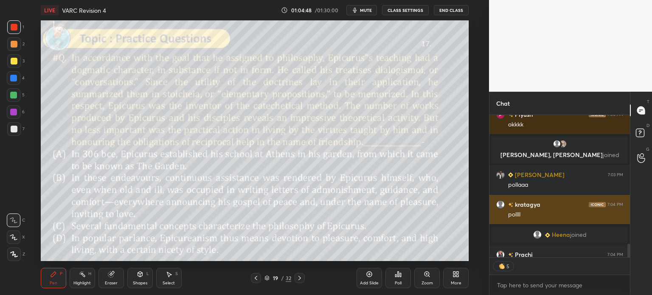
scroll to position [1539, 0]
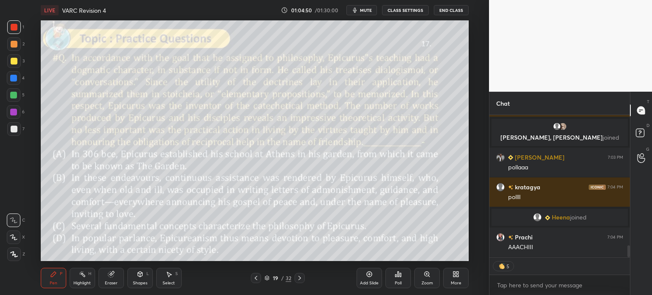
type textarea "x"
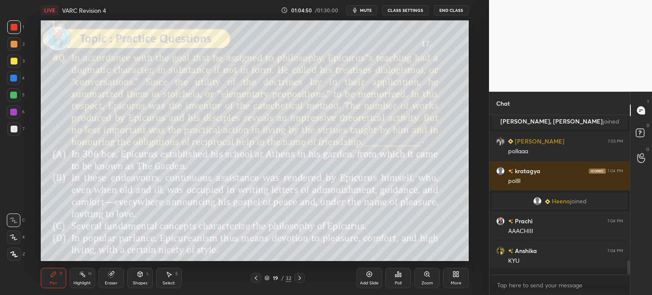
scroll to position [2, 3]
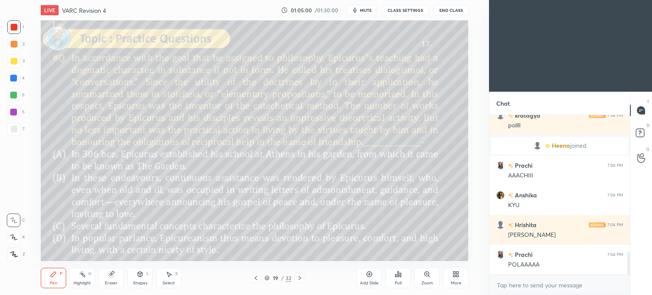
scroll to position [42191, 41977]
click at [457, 275] on icon at bounding box center [458, 276] width 2 height 2
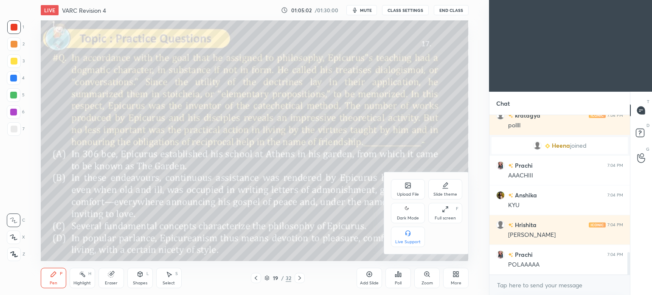
click at [404, 213] on icon at bounding box center [407, 209] width 7 height 10
type textarea "x"
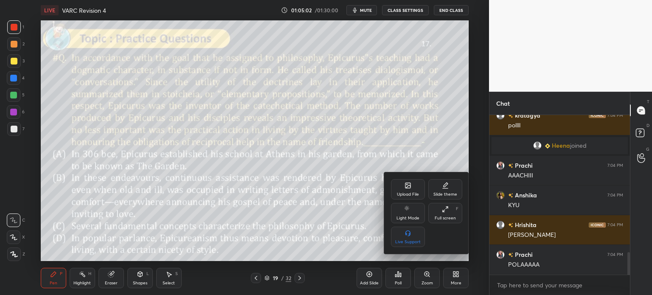
click at [456, 278] on div at bounding box center [326, 147] width 652 height 295
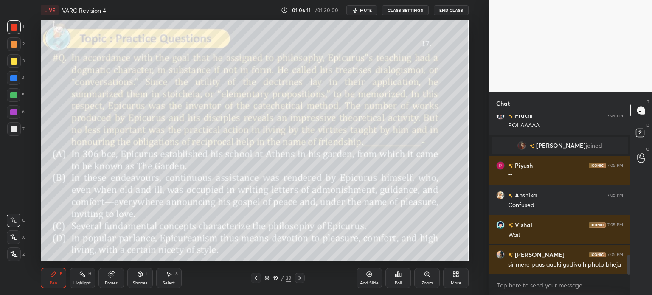
scroll to position [1147, 0]
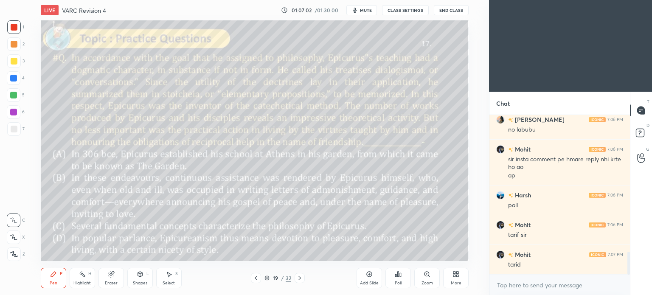
scroll to position [984, 0]
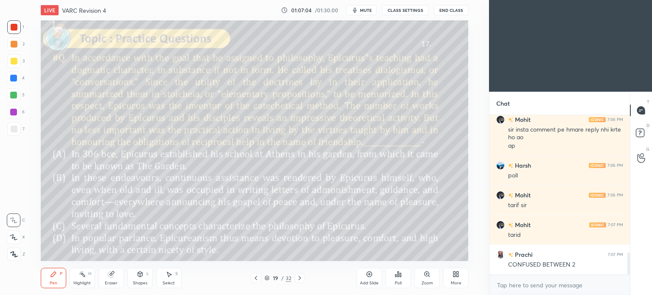
click at [449, 274] on div "More" at bounding box center [455, 278] width 25 height 20
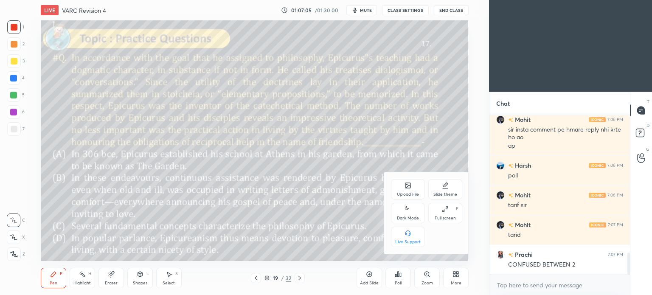
click at [407, 214] on icon at bounding box center [407, 209] width 7 height 10
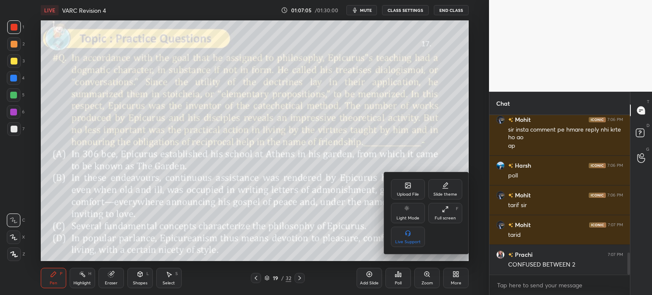
click at [452, 272] on div at bounding box center [326, 147] width 652 height 295
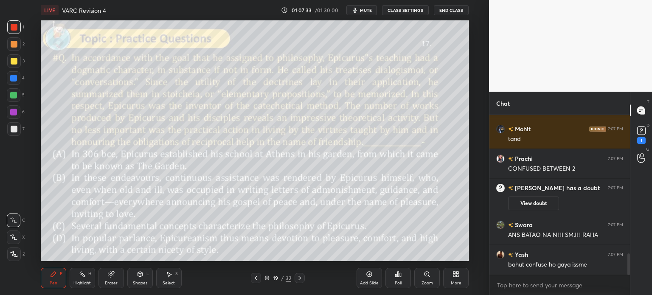
scroll to position [1076, 0]
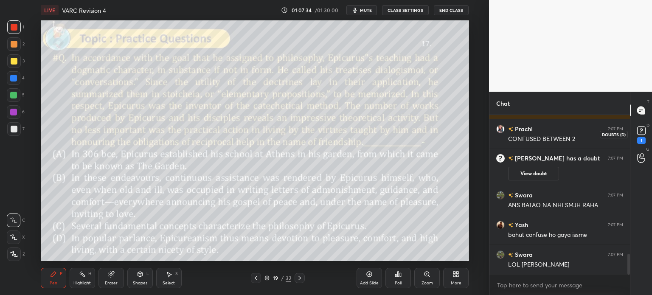
click at [640, 130] on rect at bounding box center [641, 131] width 8 height 8
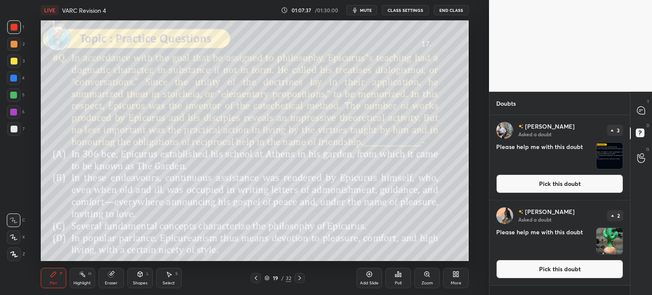
click at [609, 238] on img "grid" at bounding box center [609, 241] width 26 height 26
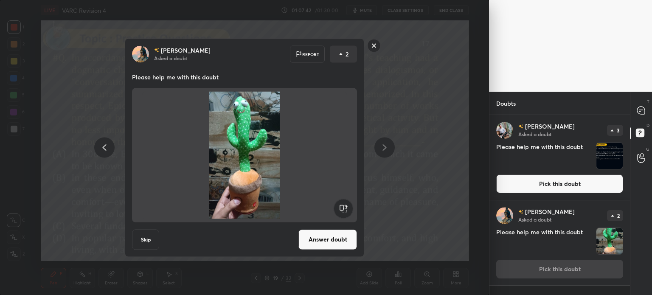
click at [371, 45] on rect at bounding box center [373, 45] width 13 height 13
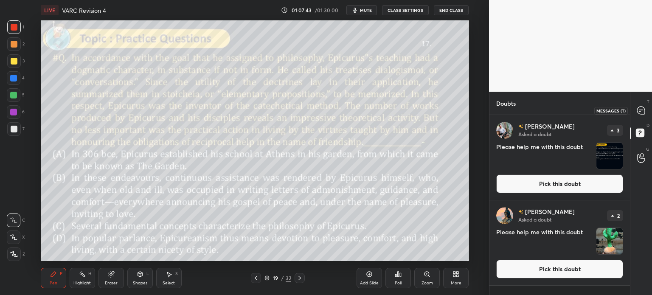
click at [638, 105] on div at bounding box center [641, 110] width 17 height 15
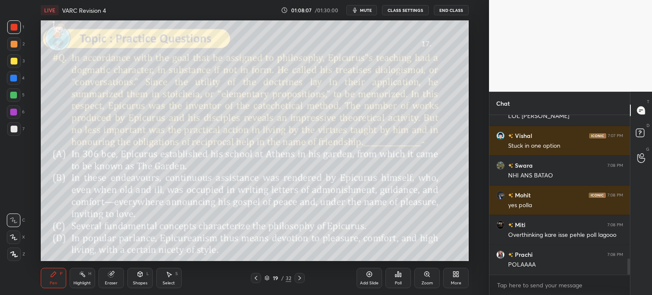
scroll to position [1431, 0]
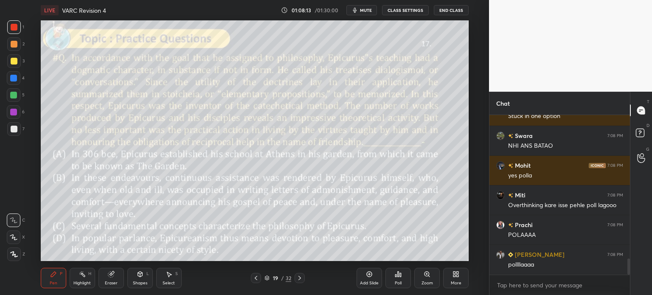
click at [394, 282] on div "Poll" at bounding box center [397, 278] width 25 height 20
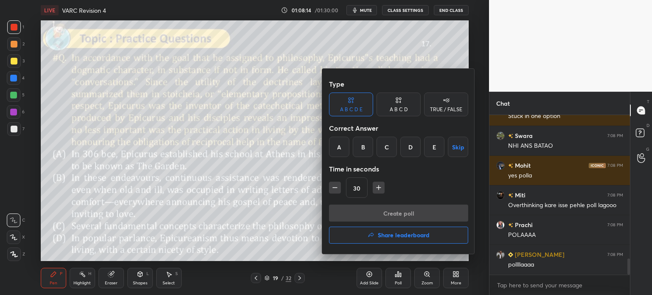
click at [387, 115] on div "A B C D" at bounding box center [398, 105] width 44 height 24
click at [358, 143] on div "B" at bounding box center [369, 147] width 25 height 20
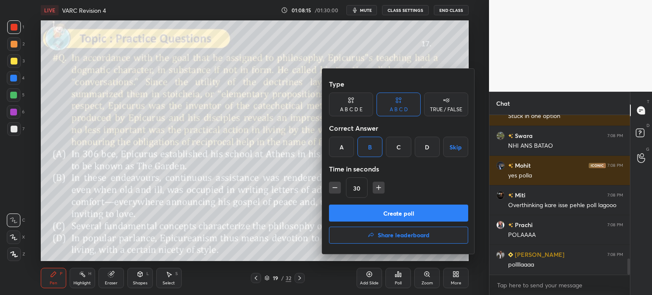
click at [406, 216] on button "Create poll" at bounding box center [398, 213] width 139 height 17
type textarea "x"
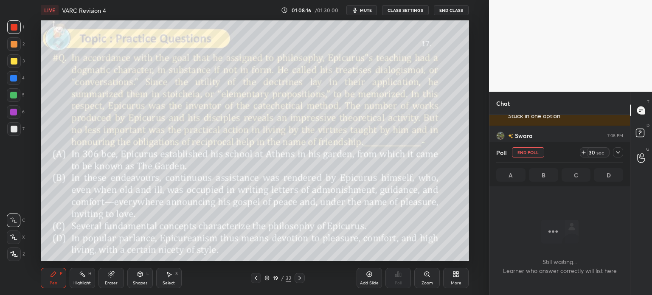
scroll to position [2, 3]
click at [362, 10] on span "mute" at bounding box center [366, 10] width 12 height 6
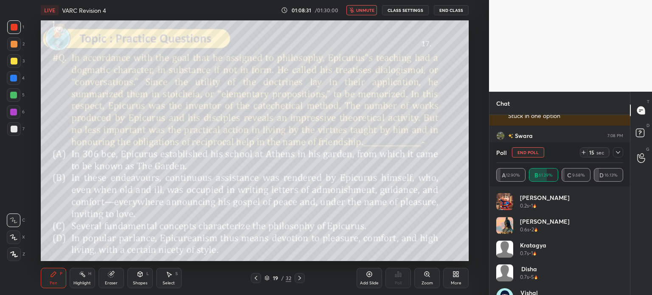
scroll to position [1505, 0]
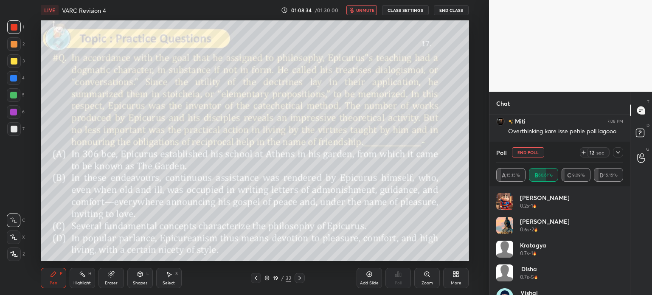
click at [363, 10] on span "unmute" at bounding box center [365, 10] width 18 height 6
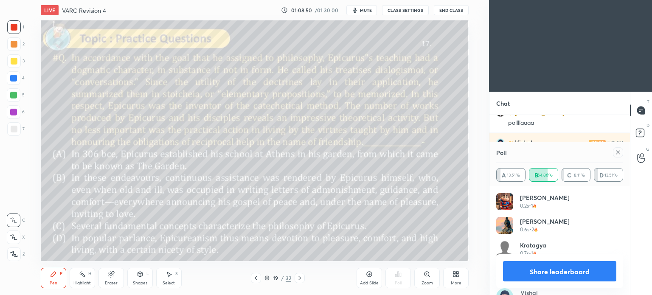
scroll to position [241, 455]
click at [527, 273] on button "Share leaderboard" at bounding box center [559, 271] width 113 height 20
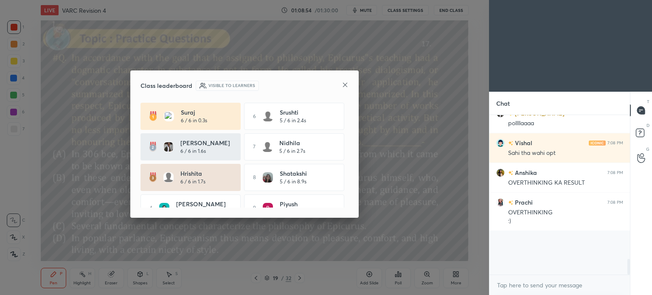
scroll to position [0, 0]
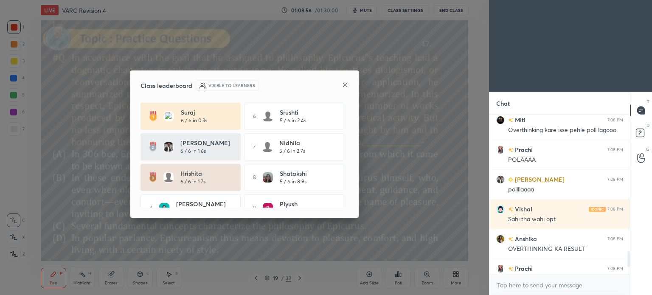
click at [345, 85] on icon at bounding box center [345, 85] width 4 height 4
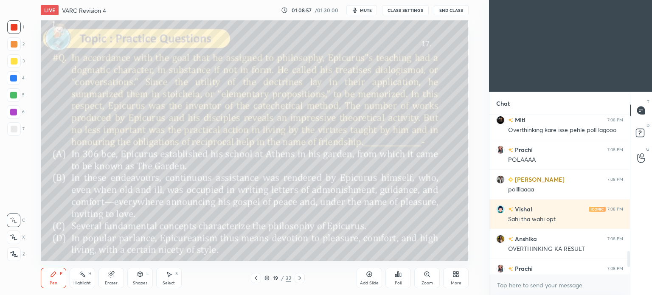
click at [458, 272] on icon at bounding box center [458, 273] width 2 height 2
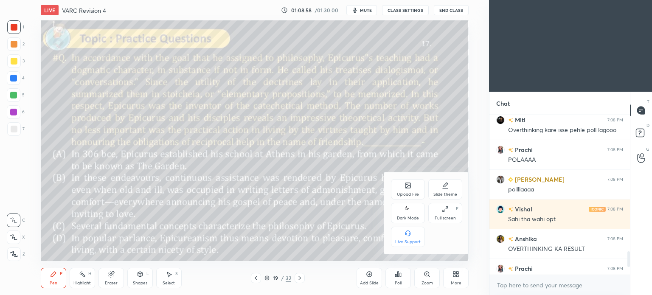
click at [410, 213] on icon at bounding box center [407, 209] width 7 height 10
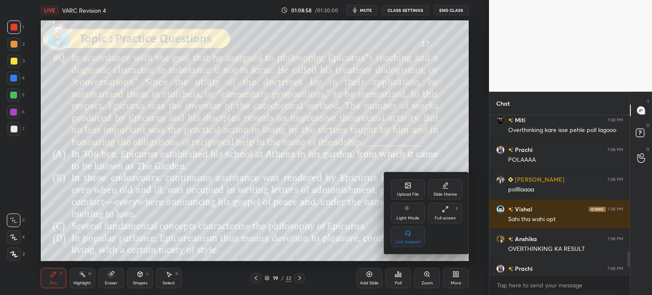
click at [460, 280] on div at bounding box center [326, 147] width 652 height 295
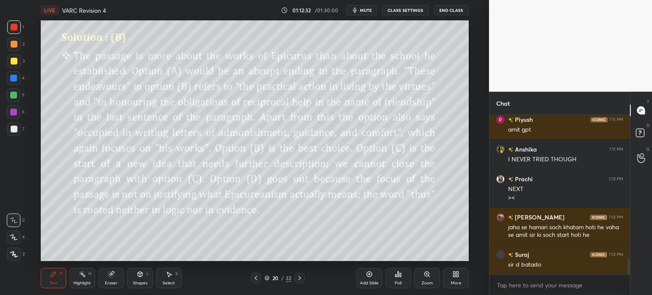
scroll to position [1431, 0]
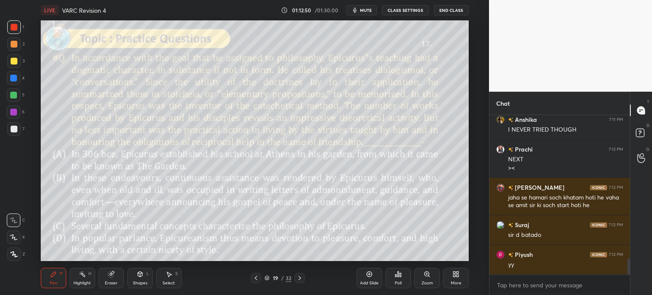
click at [111, 276] on icon at bounding box center [111, 275] width 6 height 6
click at [14, 250] on div "Erase all" at bounding box center [14, 254] width 14 height 14
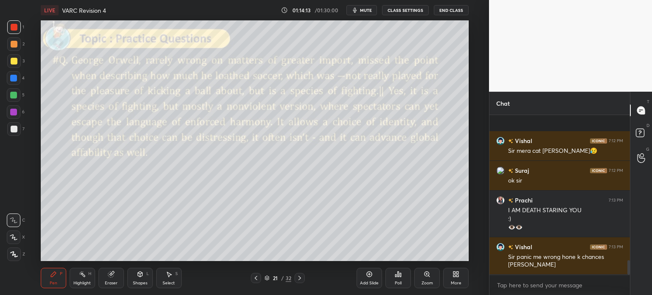
scroll to position [1620, 0]
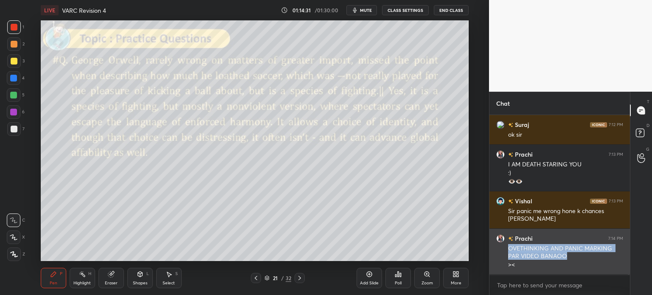
drag, startPoint x: 566, startPoint y: 256, endPoint x: 509, endPoint y: 247, distance: 57.2
click at [509, 247] on div "OVETHINKING AND PANIC MARKING PAR VIDEO BANAOO" at bounding box center [565, 252] width 115 height 16
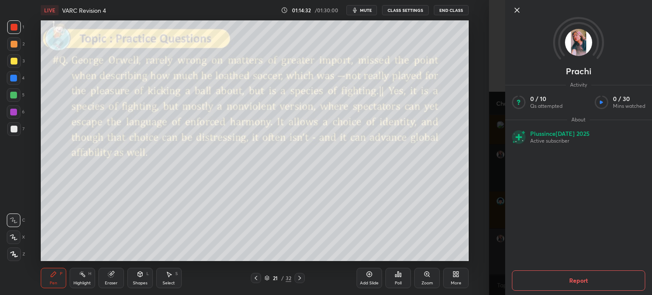
copy div "OVETHINKING AND PANIC MARKING PAR VIDEO BANAOO"
click at [515, 8] on icon at bounding box center [517, 10] width 10 height 10
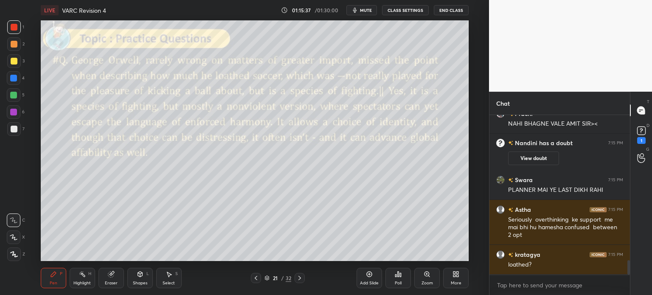
scroll to position [1614, 0]
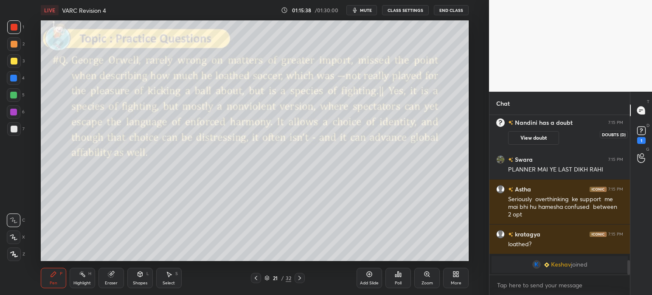
click at [642, 130] on rect at bounding box center [641, 131] width 8 height 8
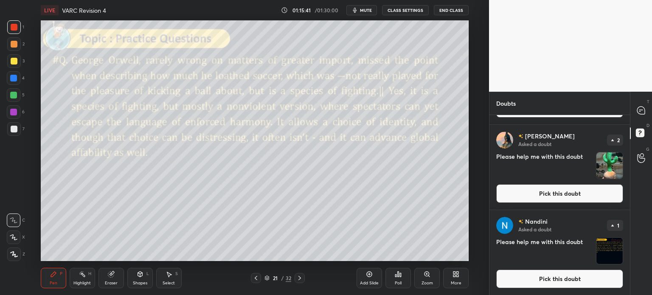
scroll to position [76, 0]
click at [637, 111] on icon at bounding box center [641, 111] width 8 height 8
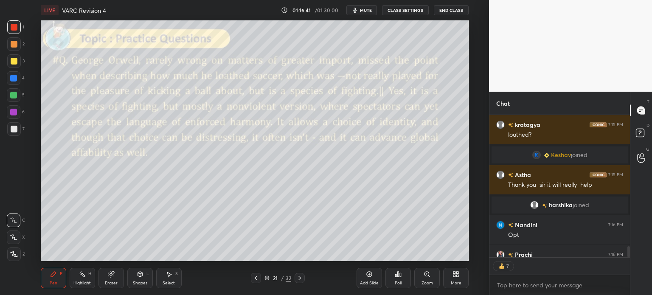
scroll to position [1675, 0]
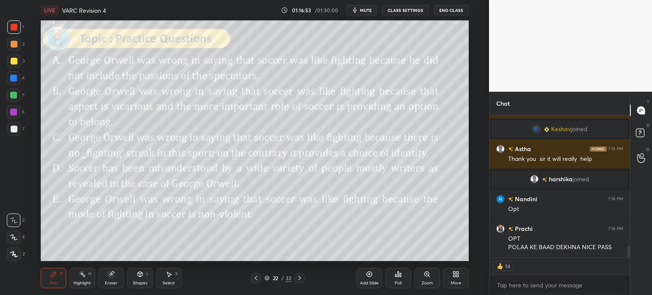
click at [364, 8] on span "mute" at bounding box center [366, 10] width 12 height 6
type textarea "x"
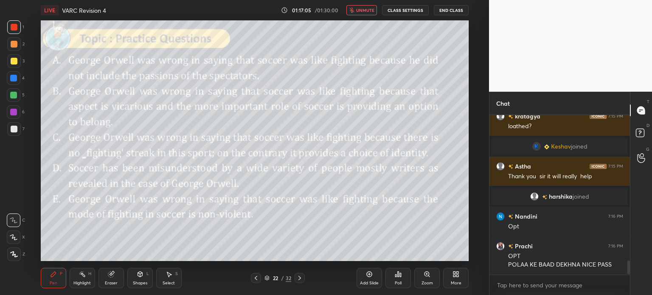
scroll to position [157, 138]
click at [362, 6] on button "unmute" at bounding box center [361, 10] width 31 height 10
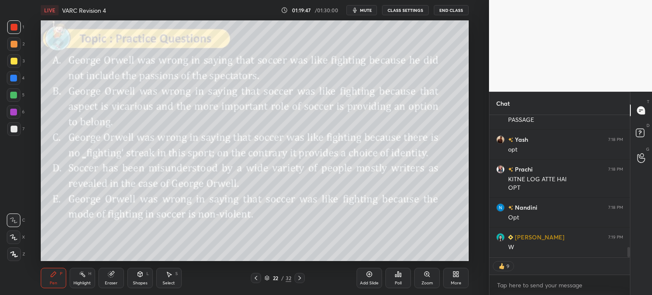
scroll to position [1891, 0]
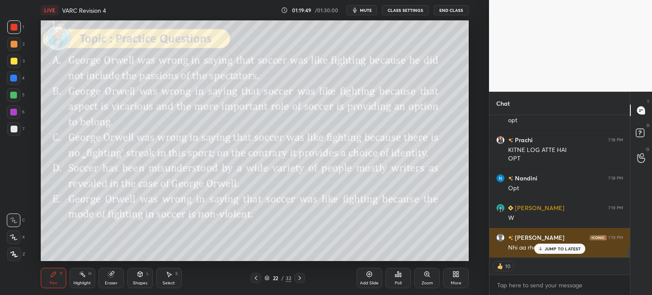
click at [557, 249] on p "JUMP TO LATEST" at bounding box center [562, 248] width 36 height 5
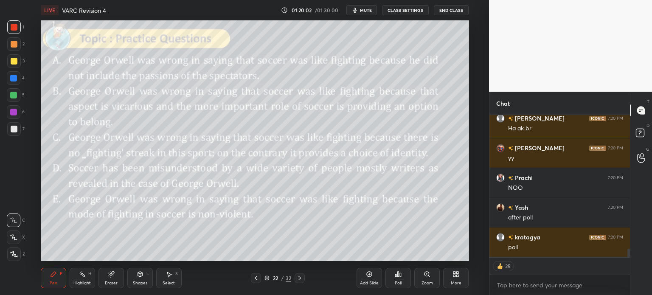
scroll to position [2247, 0]
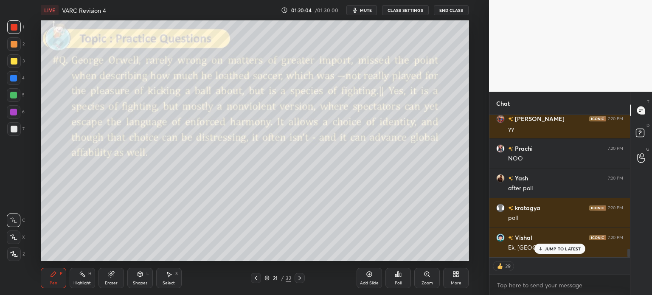
click at [118, 277] on div "Eraser" at bounding box center [110, 278] width 25 height 20
click at [16, 251] on div "Erase all" at bounding box center [14, 254] width 14 height 14
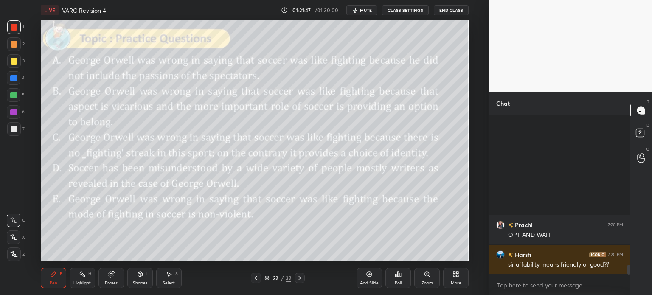
scroll to position [2505, 0]
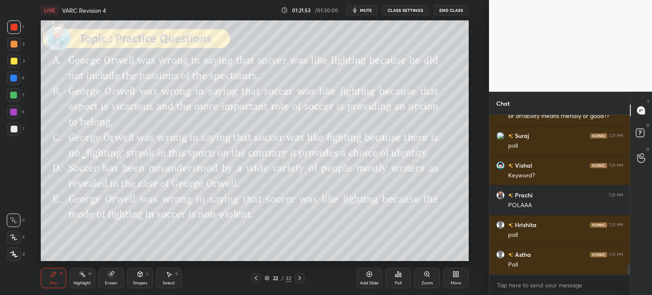
click at [397, 278] on div "Poll" at bounding box center [397, 278] width 25 height 20
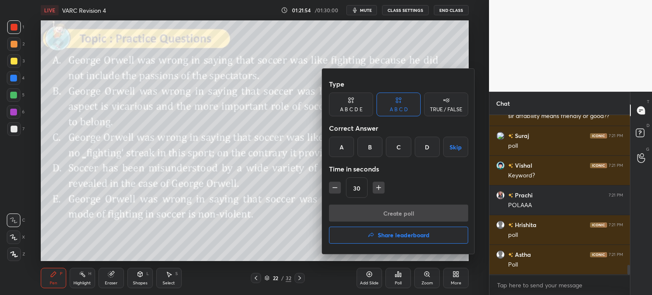
click at [361, 105] on div "A B C D E" at bounding box center [351, 105] width 44 height 24
click at [364, 146] on div "B" at bounding box center [363, 147] width 20 height 20
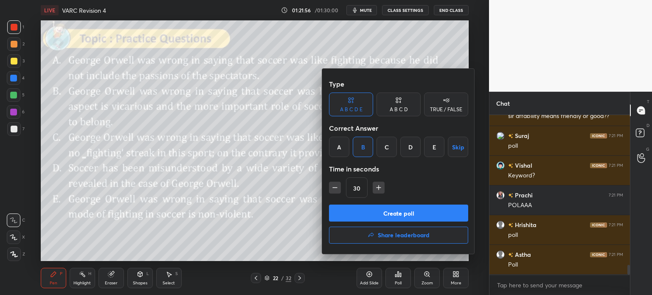
click at [414, 218] on button "Create poll" at bounding box center [398, 213] width 139 height 17
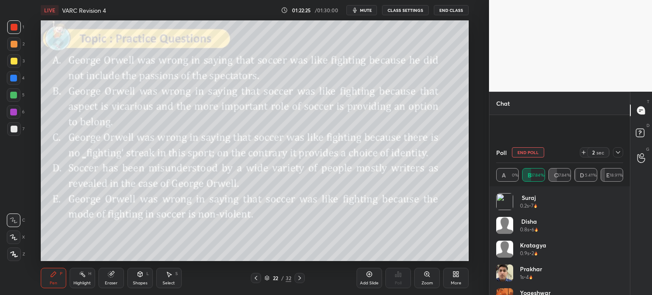
scroll to position [2587, 0]
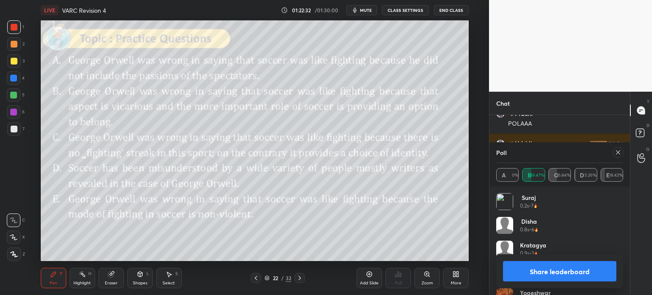
click at [521, 269] on button "Share leaderboard" at bounding box center [559, 271] width 113 height 20
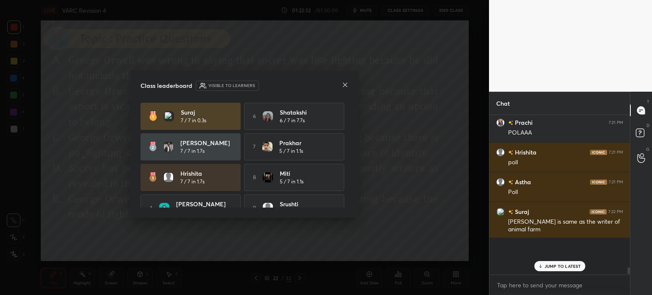
scroll to position [168, 138]
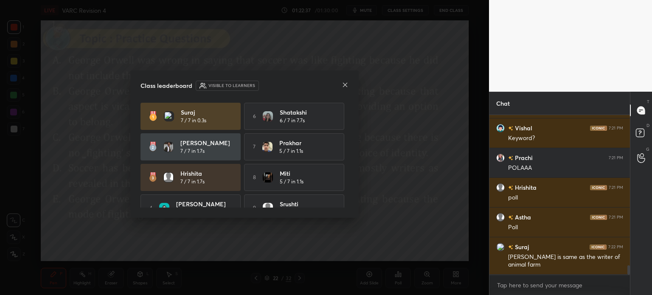
click at [346, 83] on icon at bounding box center [345, 84] width 7 height 7
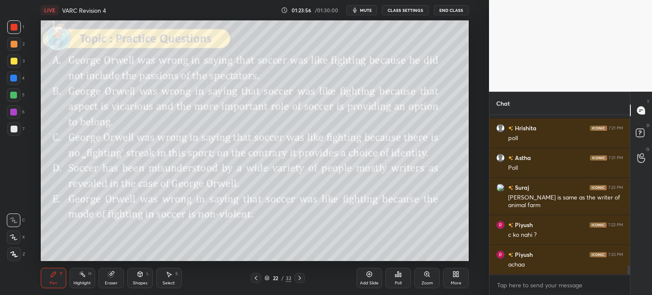
scroll to position [2610, 0]
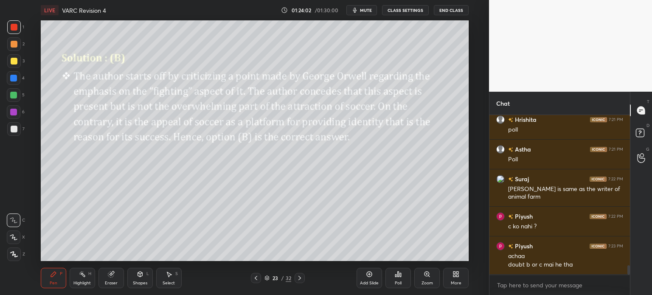
click at [276, 278] on div "23" at bounding box center [275, 277] width 8 height 5
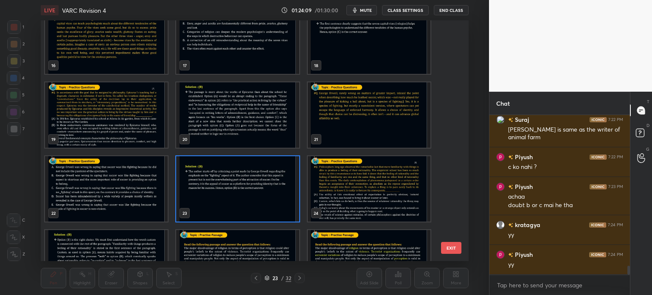
scroll to position [384, 0]
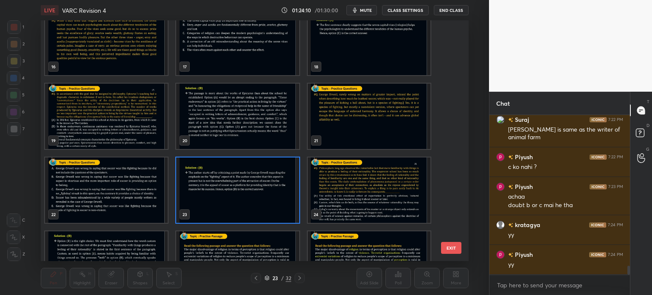
click at [338, 184] on img "grid" at bounding box center [368, 189] width 123 height 65
click at [347, 185] on img "grid" at bounding box center [368, 189] width 123 height 65
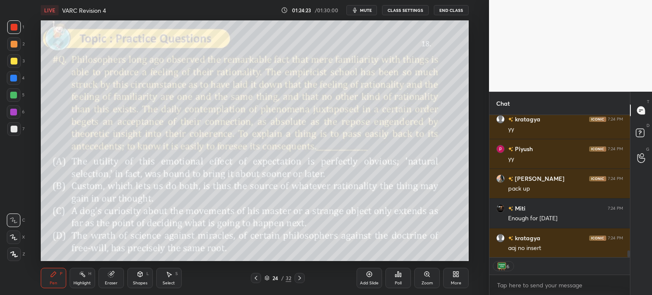
scroll to position [140, 138]
type textarea "x"
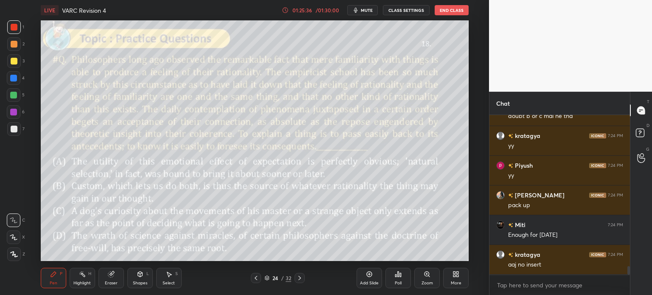
scroll to position [2779, 0]
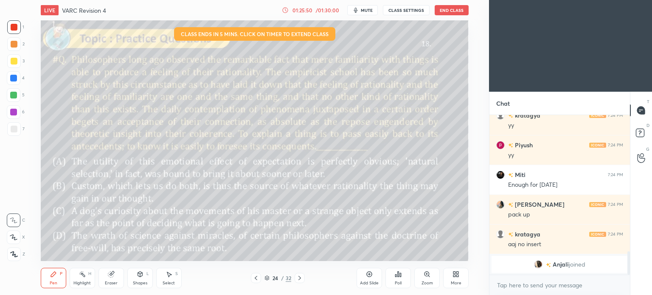
scroll to position [42191, 41977]
click at [457, 278] on div "More" at bounding box center [455, 278] width 25 height 20
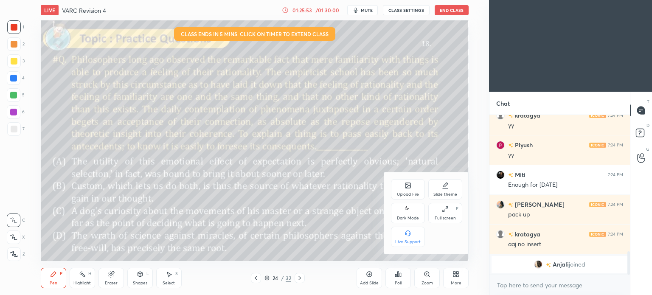
click at [408, 216] on div "Dark Mode" at bounding box center [408, 218] width 22 height 4
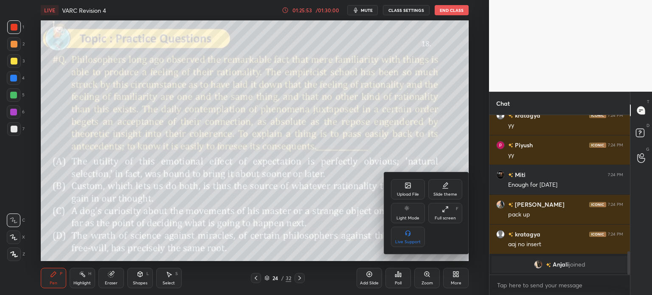
click at [463, 281] on div at bounding box center [326, 147] width 652 height 295
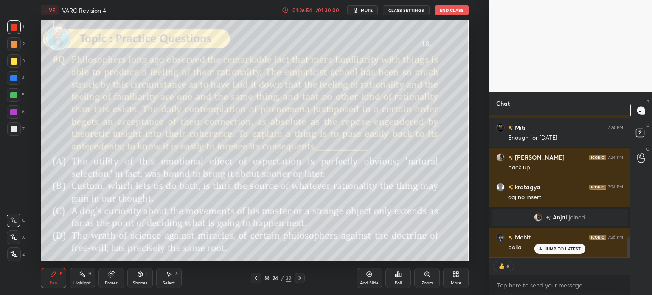
scroll to position [3, 3]
type textarea "x"
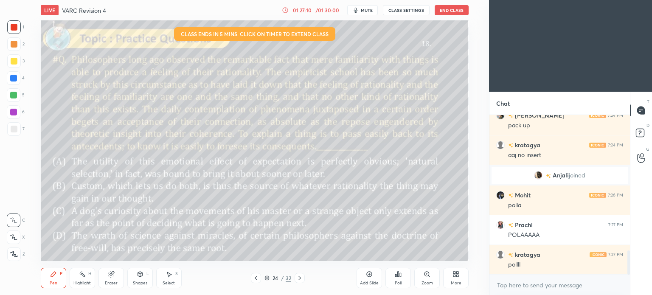
click at [454, 274] on icon at bounding box center [454, 273] width 2 height 2
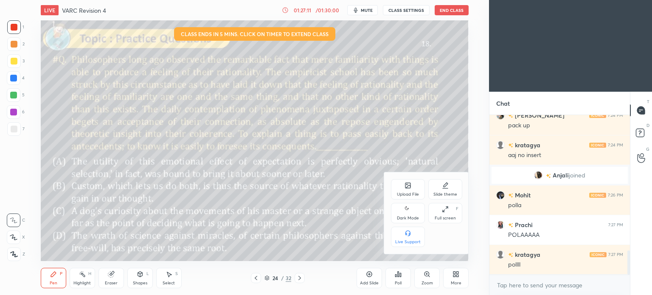
click at [409, 216] on div "Dark Mode" at bounding box center [408, 218] width 22 height 4
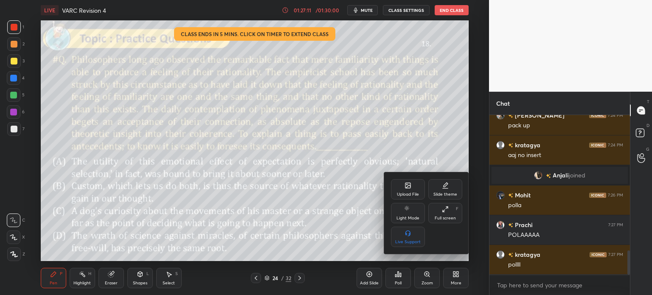
click at [456, 275] on div at bounding box center [326, 147] width 652 height 295
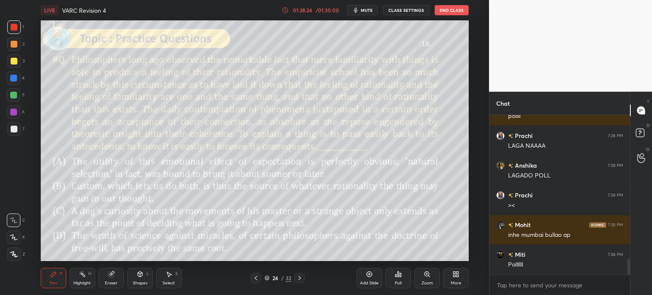
scroll to position [1430, 0]
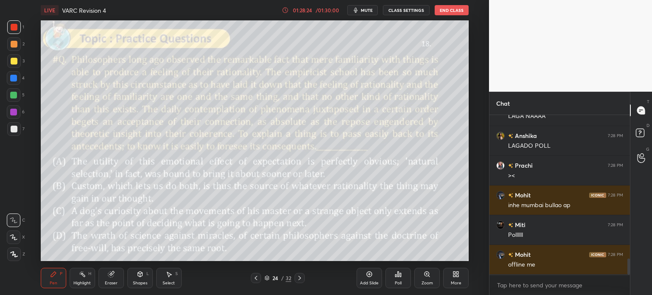
click at [395, 279] on div "Poll" at bounding box center [397, 278] width 25 height 20
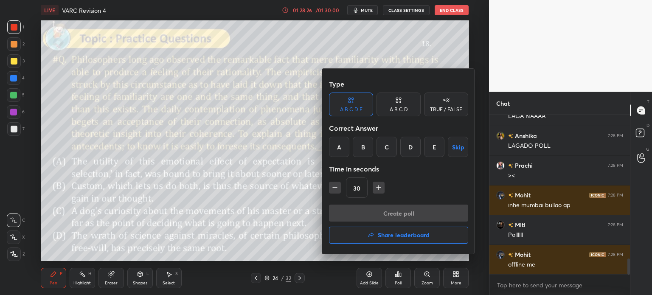
click at [400, 103] on icon at bounding box center [398, 100] width 7 height 8
click at [367, 146] on div "B" at bounding box center [369, 147] width 25 height 20
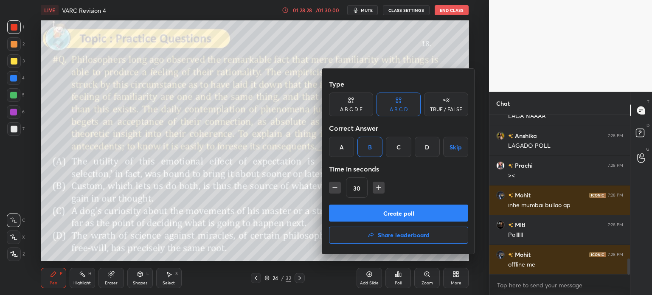
click at [418, 216] on button "Create poll" at bounding box center [398, 213] width 139 height 17
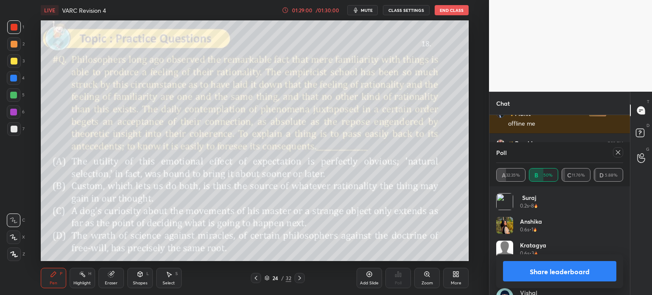
scroll to position [1608, 0]
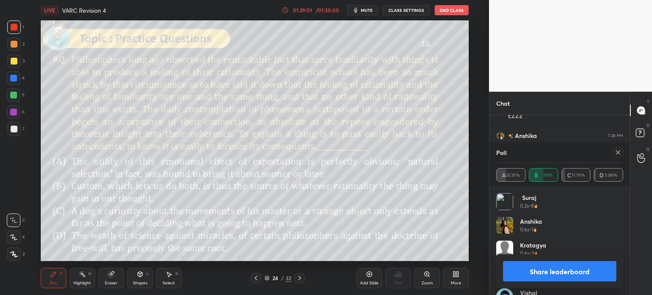
click at [540, 270] on button "Share leaderboard" at bounding box center [559, 271] width 113 height 20
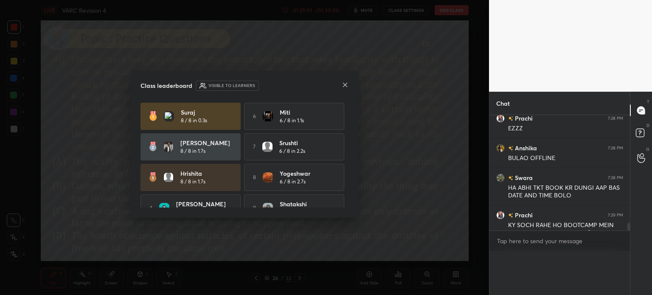
scroll to position [165, 138]
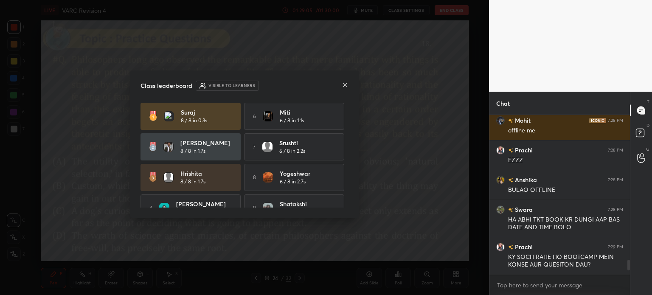
click at [345, 84] on icon at bounding box center [345, 84] width 7 height 7
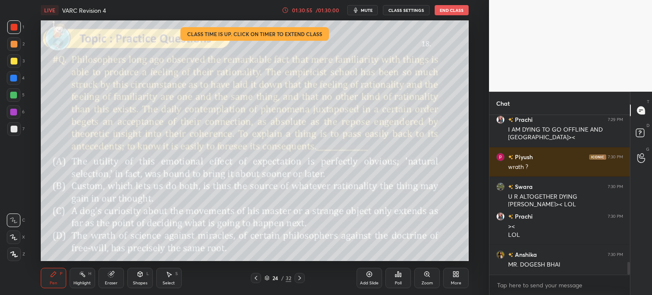
scroll to position [1885, 0]
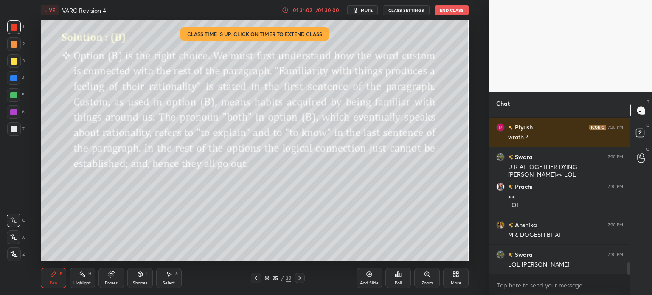
click at [280, 276] on div "25 / 32" at bounding box center [277, 278] width 27 height 8
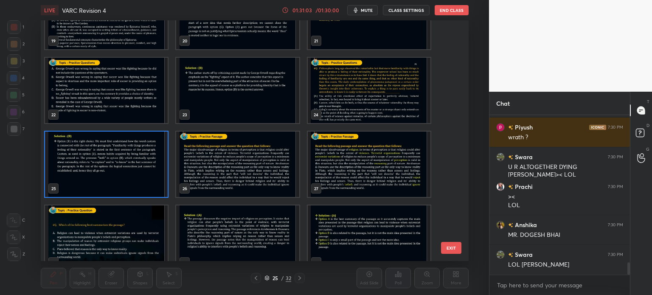
scroll to position [572, 0]
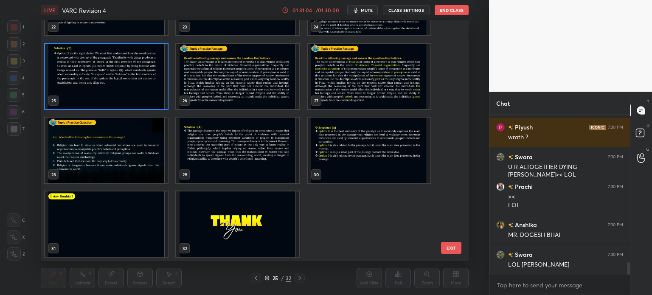
click at [226, 227] on img "grid" at bounding box center [237, 223] width 123 height 65
click at [233, 223] on img "grid" at bounding box center [237, 223] width 123 height 65
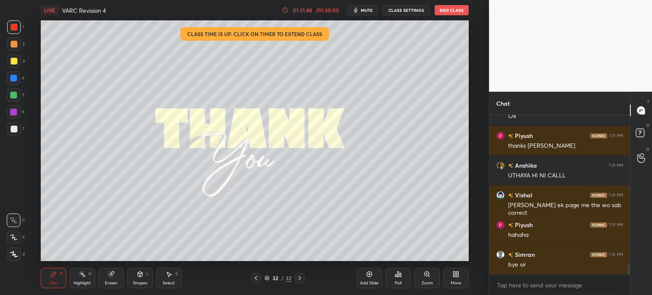
scroll to position [2205, 0]
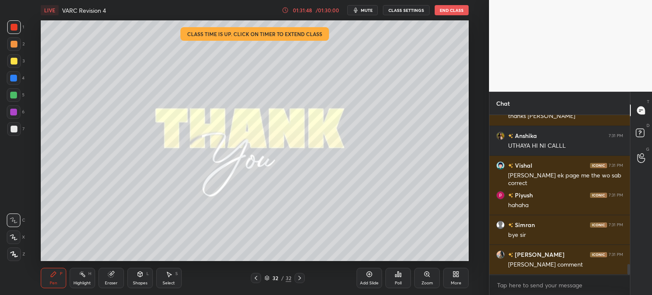
click at [455, 11] on button "End Class" at bounding box center [452, 10] width 34 height 10
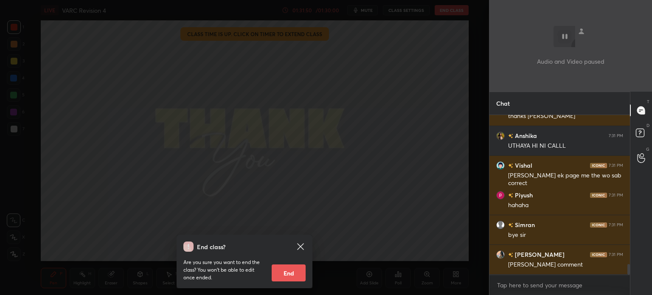
click at [290, 272] on button "End" at bounding box center [289, 272] width 34 height 17
type textarea "x"
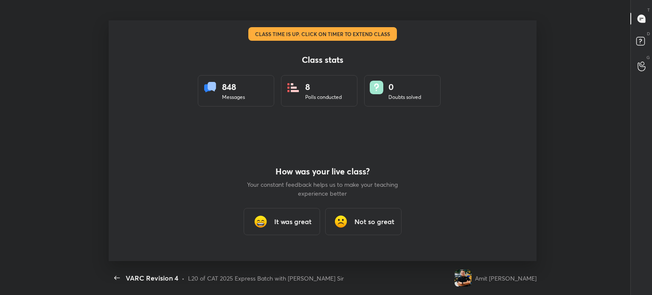
scroll to position [42191, 41818]
click at [115, 276] on icon "button" at bounding box center [117, 278] width 10 height 10
